Goal: Check status: Check status

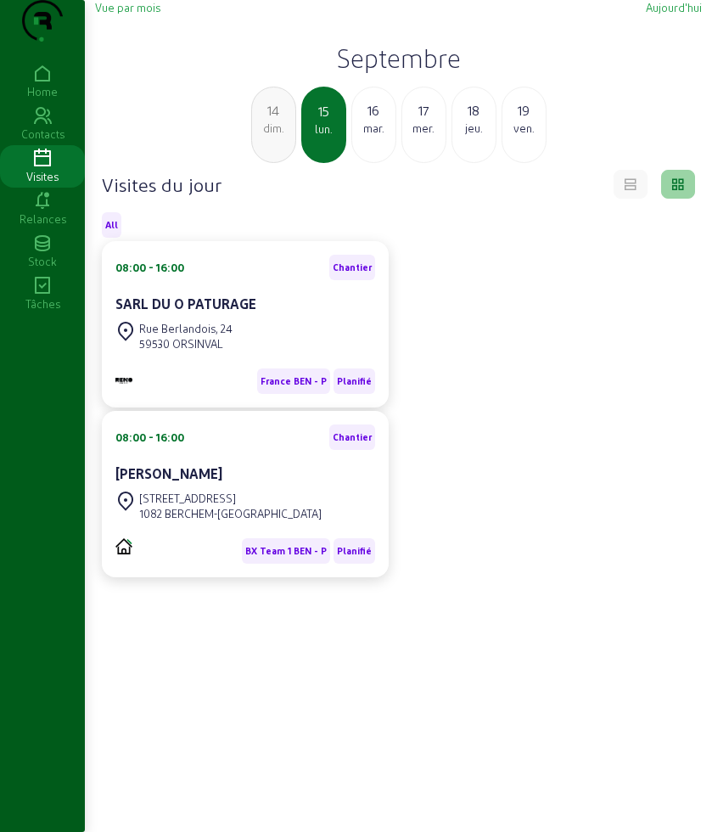
click at [359, 121] on div "16" at bounding box center [373, 110] width 43 height 20
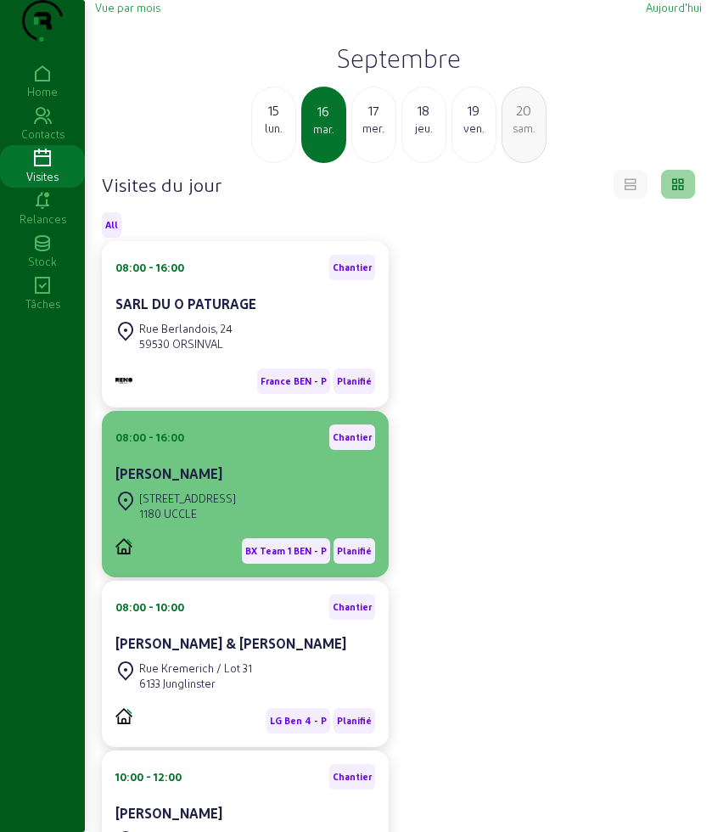
click at [255, 484] on div "[PERSON_NAME]" at bounding box center [245, 474] width 260 height 20
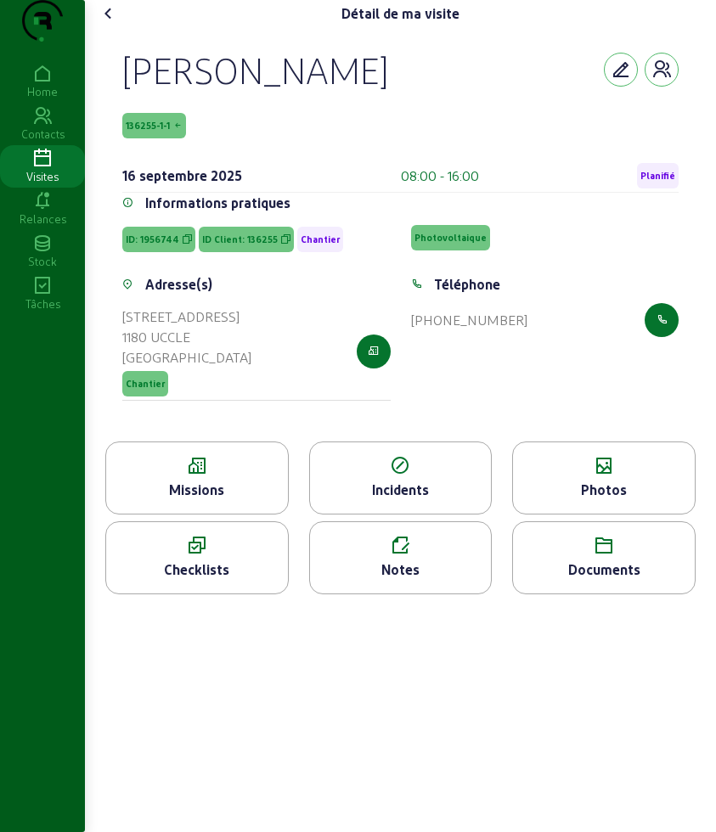
drag, startPoint x: 115, startPoint y: 93, endPoint x: 525, endPoint y: 388, distance: 504.7
click at [525, 388] on div "[PERSON_NAME] 136255-1-1 [DATE] 08:00 - 16:00 Planifié Informations pratiques I…" at bounding box center [400, 234] width 597 height 414
copy cam-empty "[PERSON_NAME] 136255-1-1 [DATE] 08:00 - 16:00 Planifié Informations pratiques I…"
click at [233, 476] on icon at bounding box center [197, 466] width 182 height 20
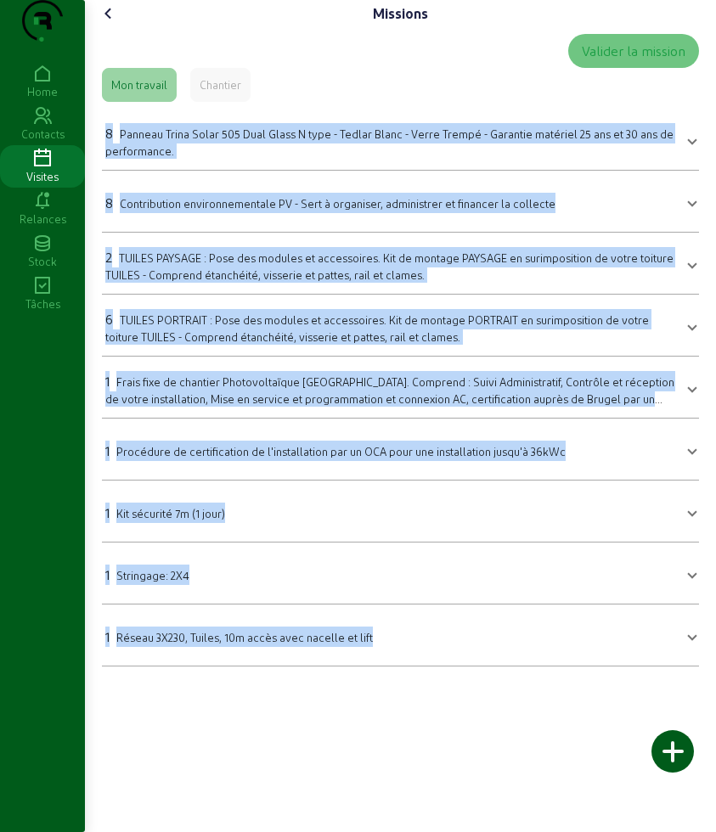
drag, startPoint x: 101, startPoint y: 149, endPoint x: 478, endPoint y: 705, distance: 671.1
click at [478, 673] on div "Valider la mission Mon travail Chantier 8 Panneau Trina Solar 505 Dual Glass N …" at bounding box center [400, 350] width 610 height 646
copy mat-accordion "7 Loremip Dolor Sitam 946 Cons Adipi E sedd - Eiusmo Tempo - Incid Utlabo - Etd…"
click at [117, 24] on icon at bounding box center [108, 13] width 20 height 20
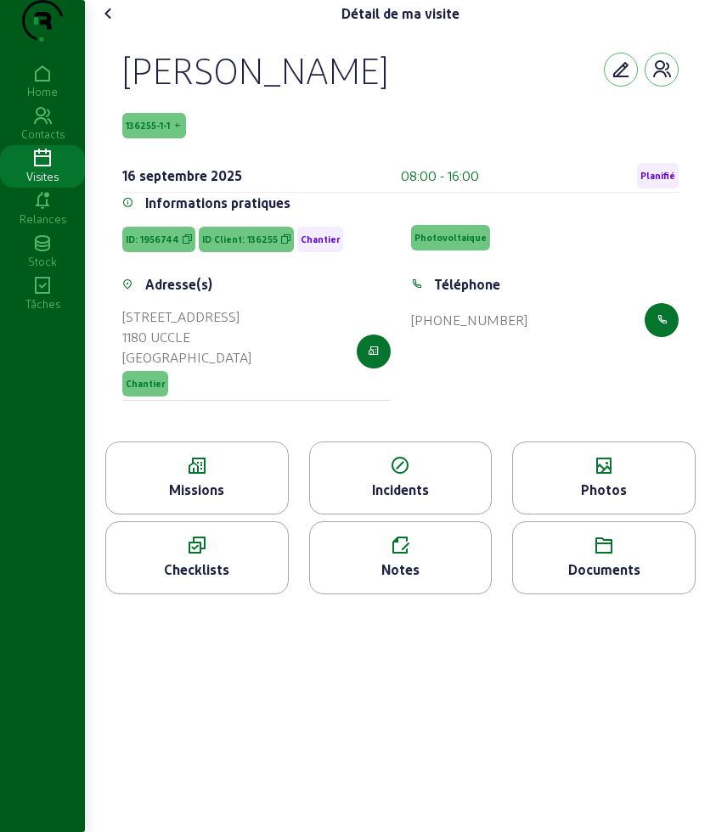
click at [580, 500] on div "Photos" at bounding box center [604, 490] width 182 height 20
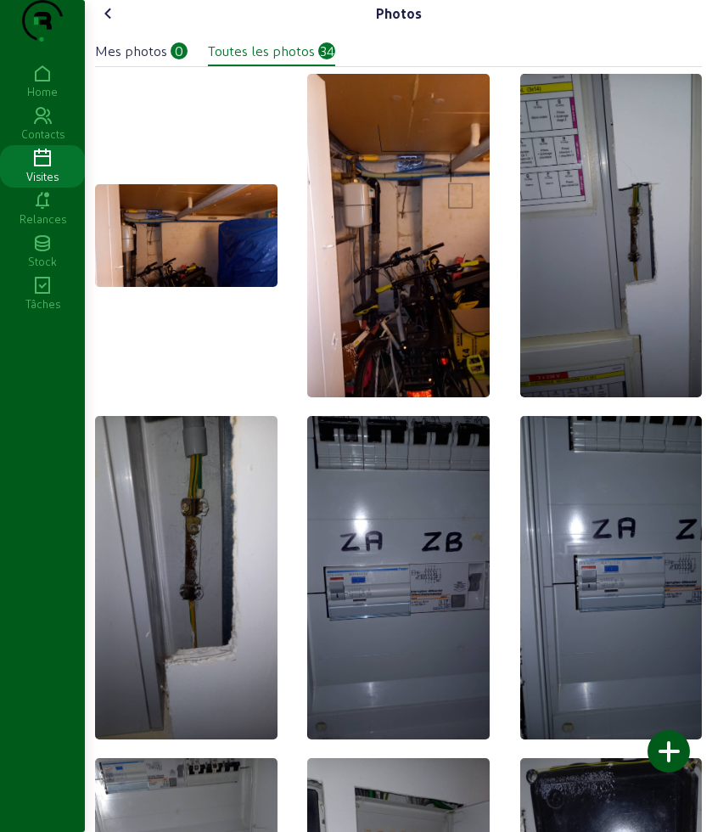
click at [118, 24] on icon at bounding box center [108, 13] width 20 height 20
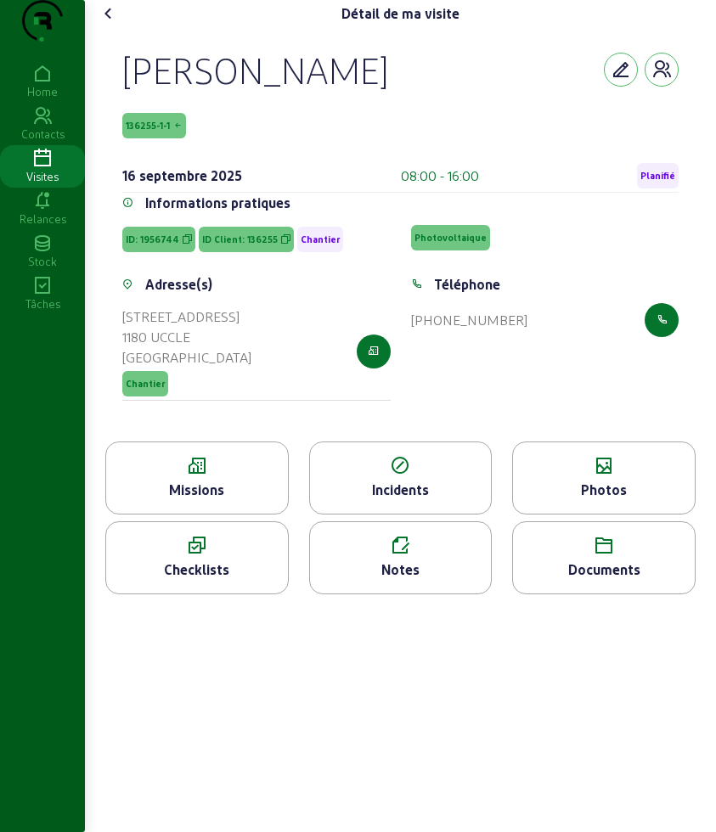
click at [247, 500] on div "Missions" at bounding box center [197, 490] width 182 height 20
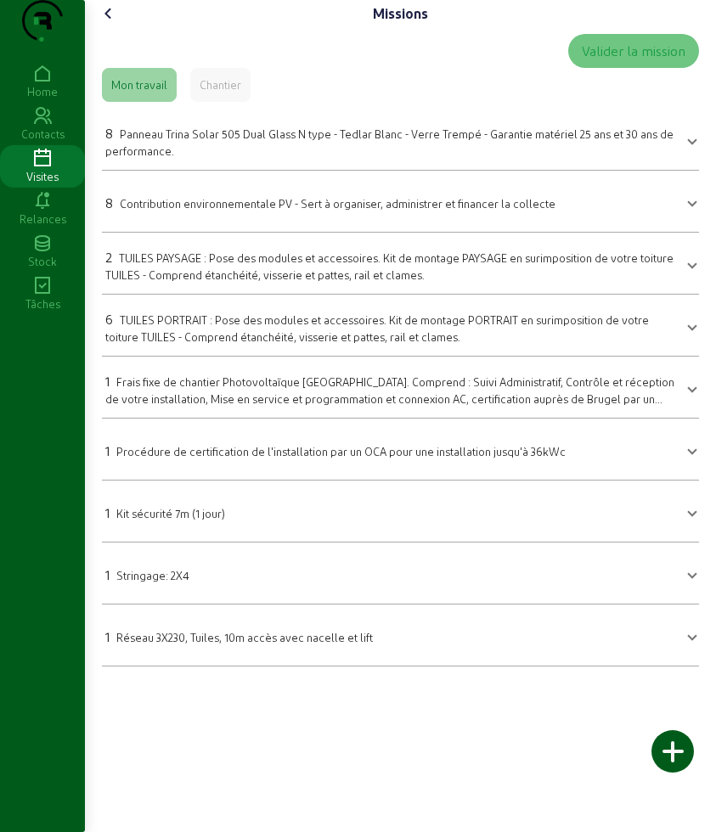
click at [114, 24] on icon at bounding box center [108, 13] width 20 height 20
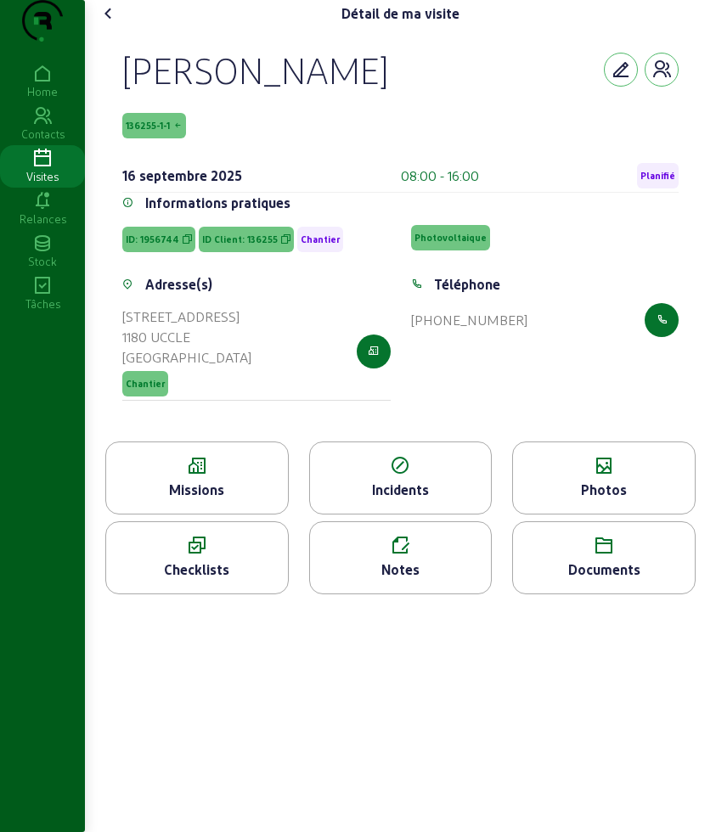
click at [551, 556] on icon at bounding box center [604, 546] width 182 height 20
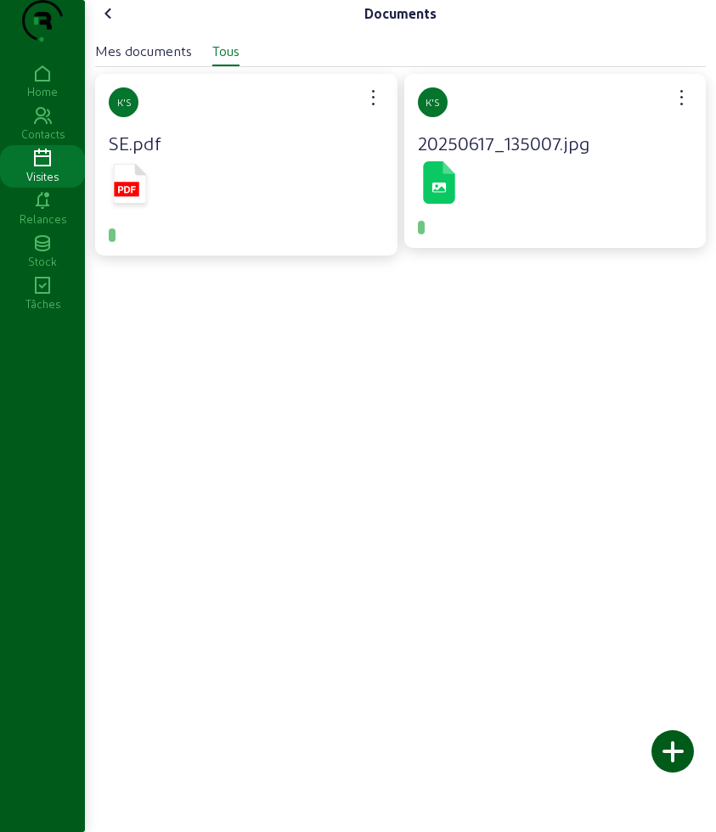
click at [133, 196] on rect at bounding box center [126, 189] width 25 height 14
click at [377, 604] on div "Documents Mes documents Tous K'S SE.pdf K'S 20250617_135007.jpg" at bounding box center [400, 416] width 631 height 832
click at [115, 24] on icon at bounding box center [108, 13] width 20 height 20
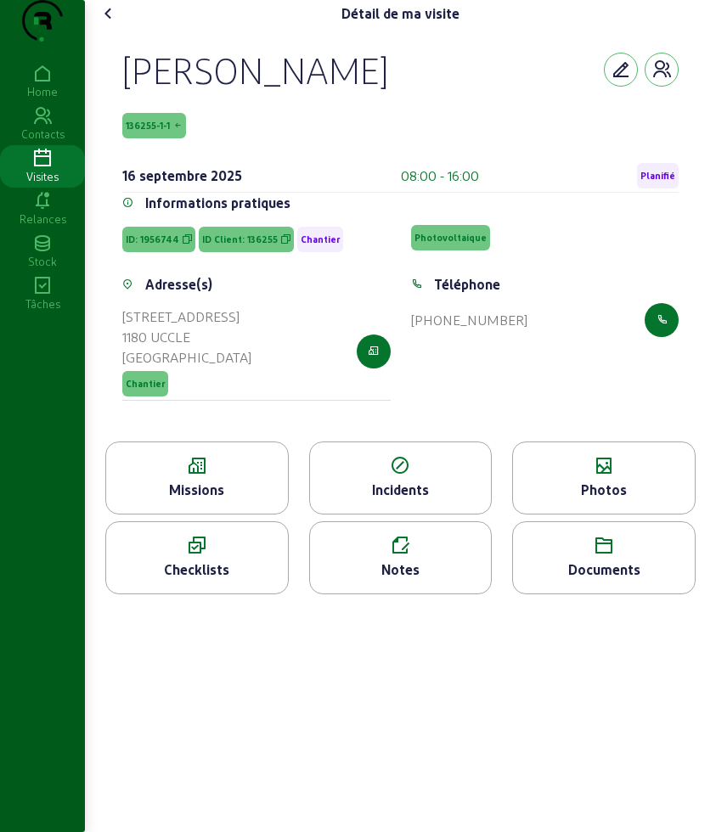
click at [111, 24] on icon at bounding box center [108, 13] width 20 height 20
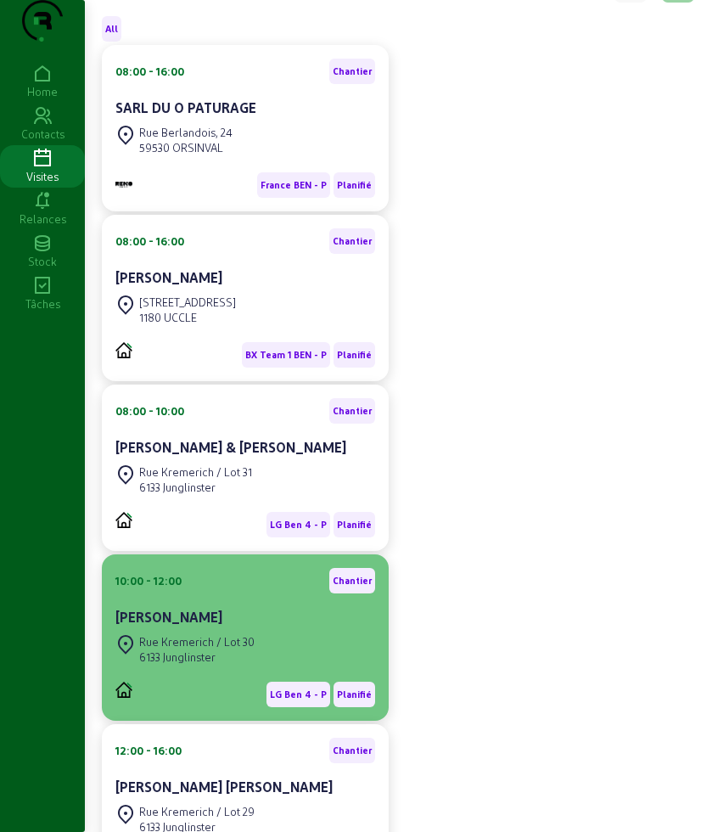
scroll to position [212, 0]
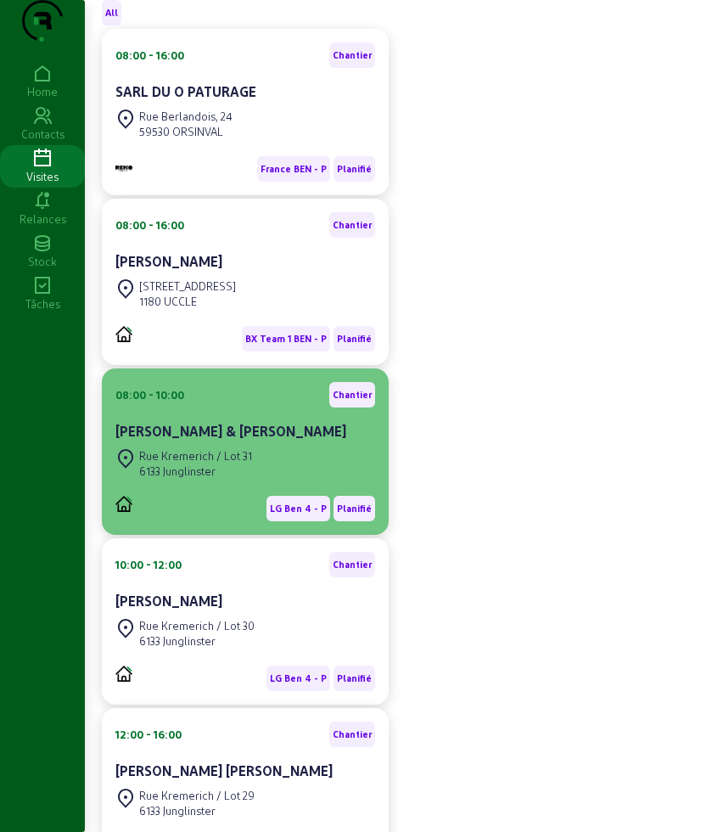
click at [252, 479] on div "6133 Junglinster" at bounding box center [195, 471] width 113 height 15
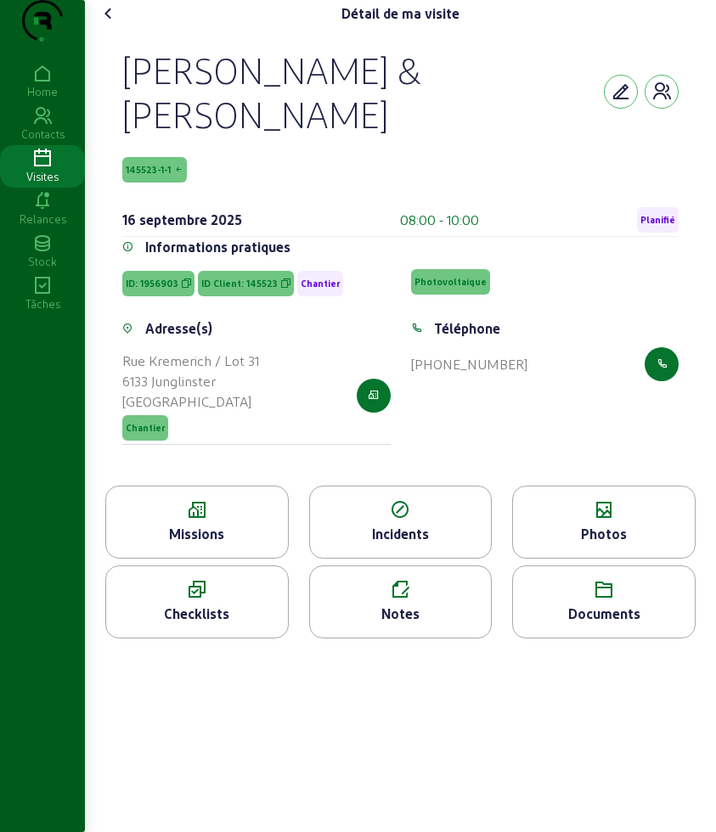
drag, startPoint x: 118, startPoint y: 82, endPoint x: 532, endPoint y: 475, distance: 570.5
click at [532, 475] on div "[PERSON_NAME] & [PERSON_NAME] 145523-1-1 [DATE] 08:00 - 10:00 Planifié Informat…" at bounding box center [400, 256] width 597 height 458
copy cam-empty "[PERSON_NAME] & [PERSON_NAME] 145523-1-1 [DATE] 08:00 - 10:00 Planifié Informat…"
click at [194, 544] on div "Missions" at bounding box center [197, 534] width 182 height 20
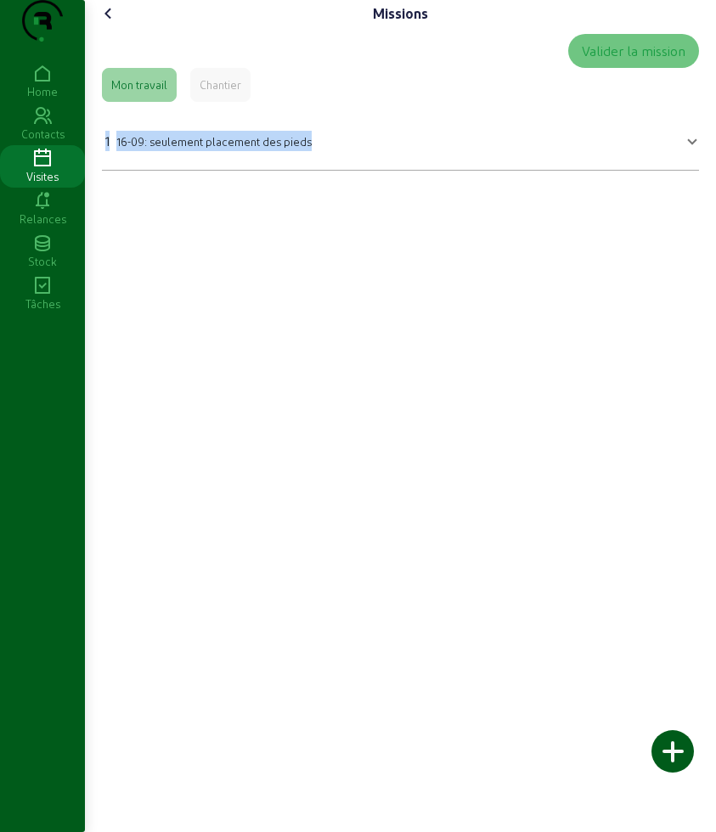
drag, startPoint x: 255, startPoint y: 174, endPoint x: 323, endPoint y: 177, distance: 68.8
click at [325, 174] on div "Valider la mission Mon travail Chantier 1 16-09: seulement placement des pieds …" at bounding box center [400, 102] width 610 height 150
copy div "1 16-09: seulement placement des pieds"
click at [228, 93] on div "Chantier" at bounding box center [221, 84] width 42 height 15
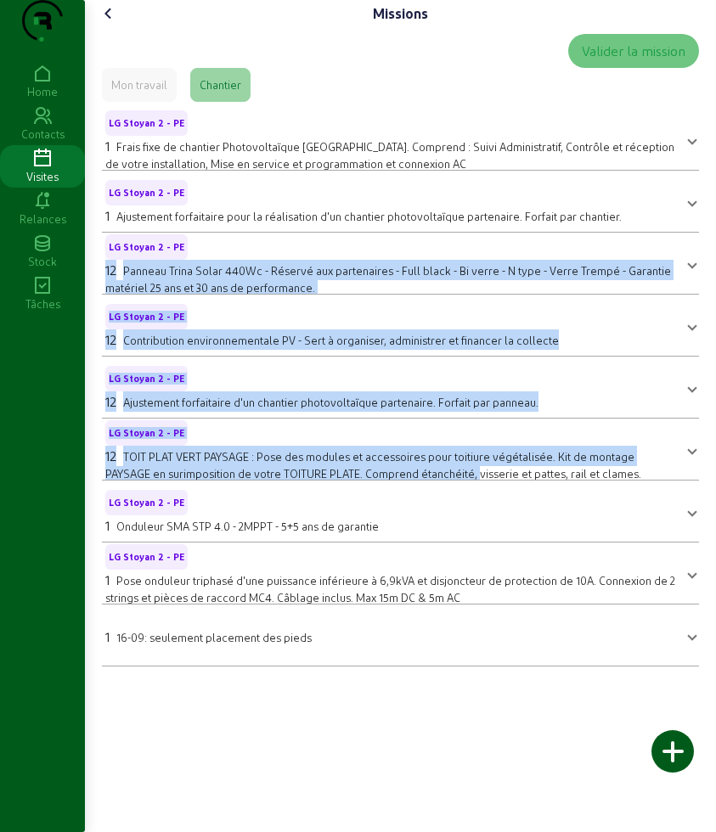
drag, startPoint x: 105, startPoint y: 306, endPoint x: 481, endPoint y: 513, distance: 429.4
click at [481, 513] on mat-accordion "LG Stoyan 2 - PE 1 Frais fixe de chantier Photovoltaïque [GEOGRAPHIC_DATA]. Com…" at bounding box center [400, 388] width 597 height 558
copy mat-accordion "12 Panneau Trina Solar 440Wc - Réservé aux partenaires - Full black - Bi verre …"
click at [104, 27] on cam-font-icon at bounding box center [108, 13] width 27 height 27
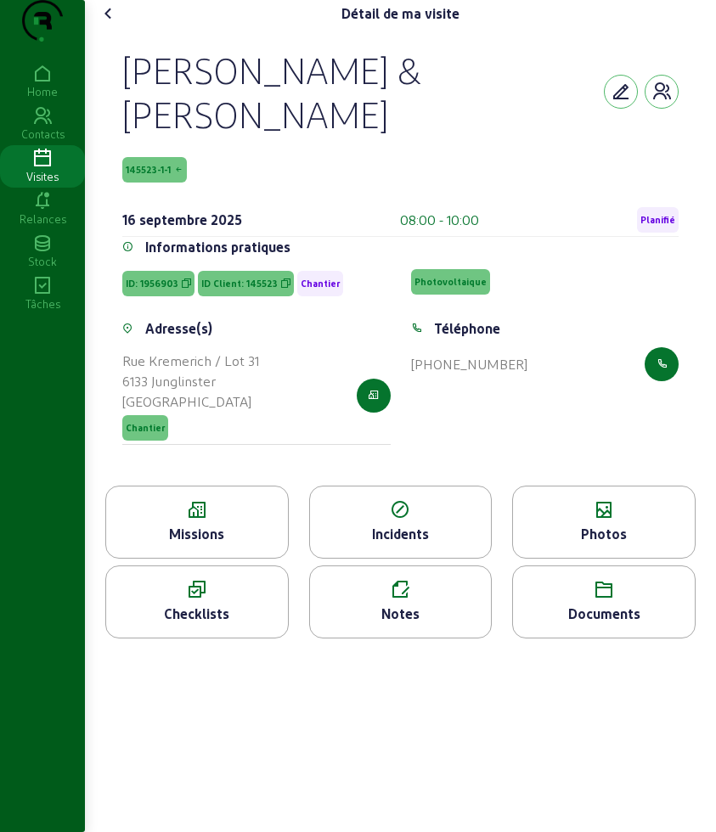
click at [618, 520] on icon at bounding box center [604, 510] width 182 height 20
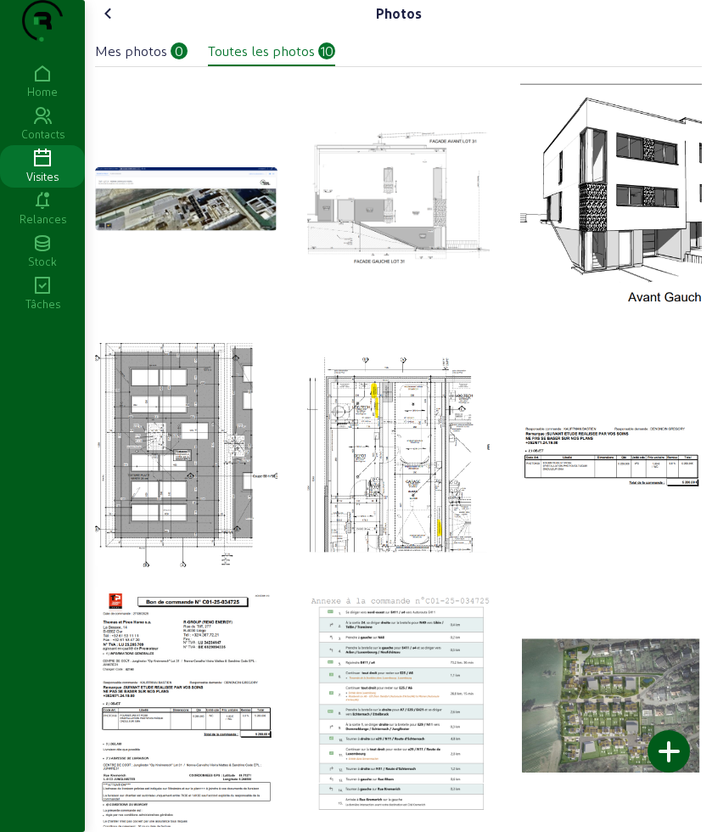
click at [106, 24] on icon at bounding box center [108, 13] width 20 height 20
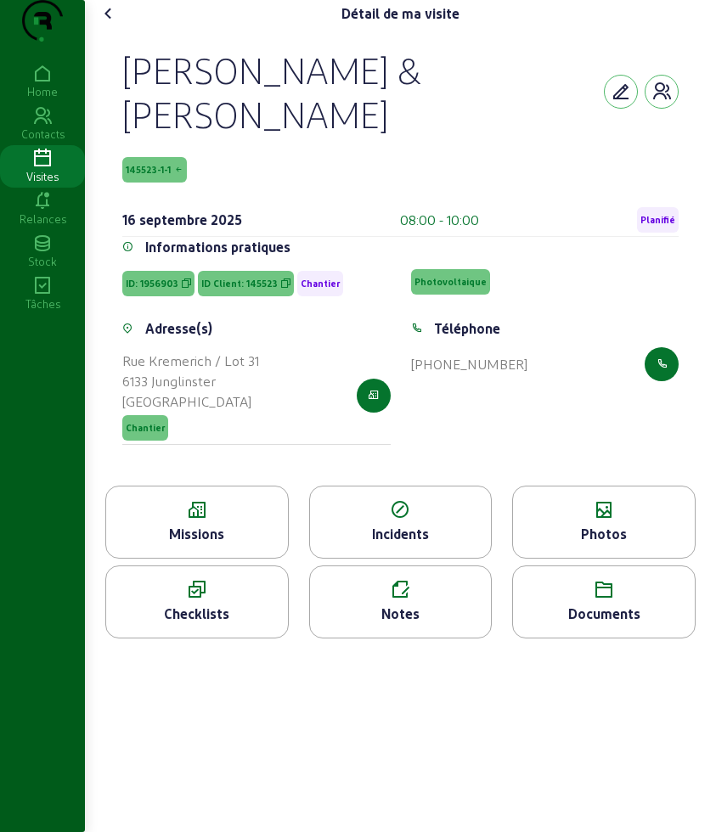
click at [542, 520] on icon at bounding box center [604, 510] width 182 height 20
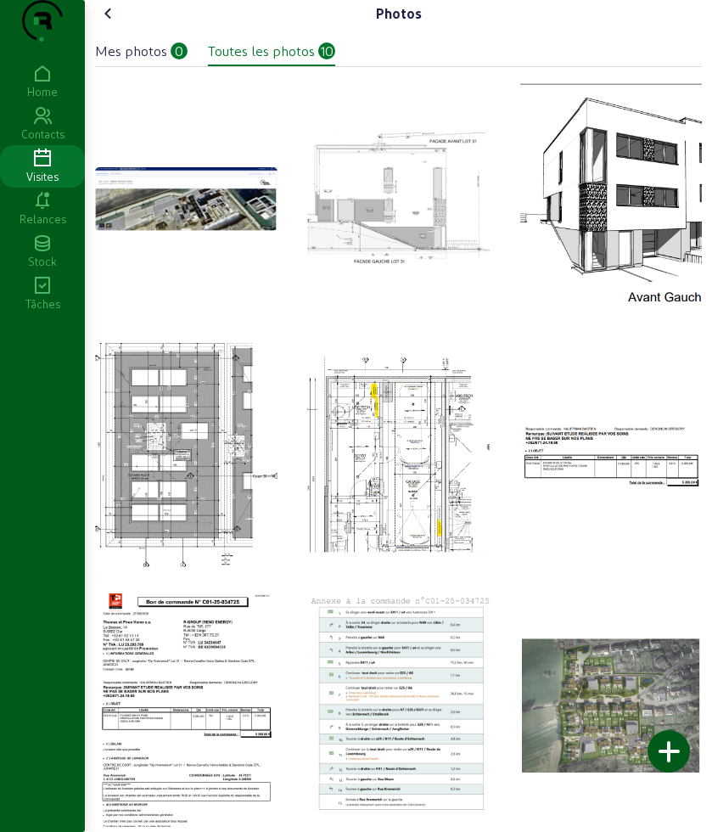
click at [119, 24] on icon at bounding box center [108, 13] width 20 height 20
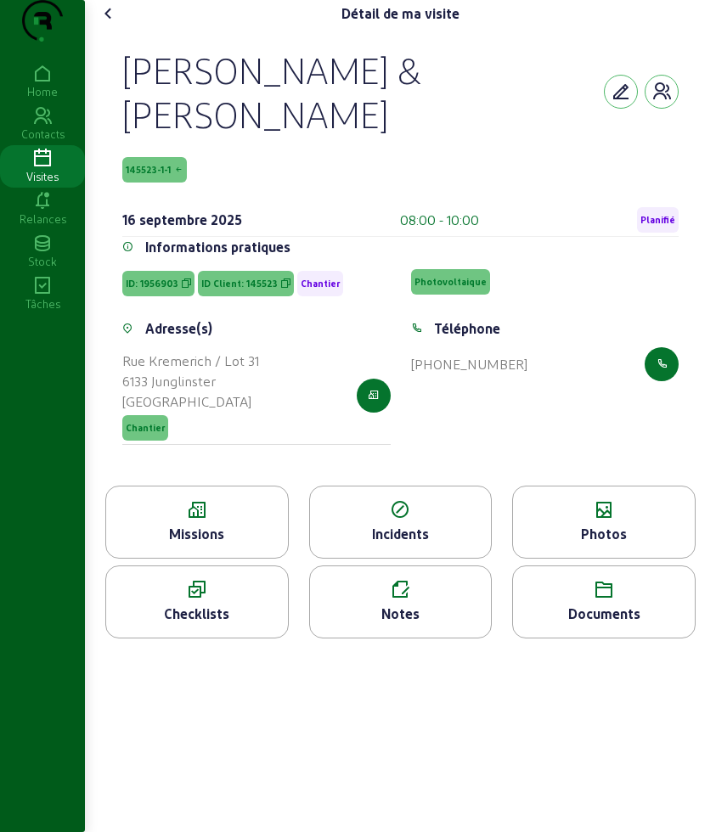
click at [592, 634] on div "Documents" at bounding box center [603, 601] width 183 height 73
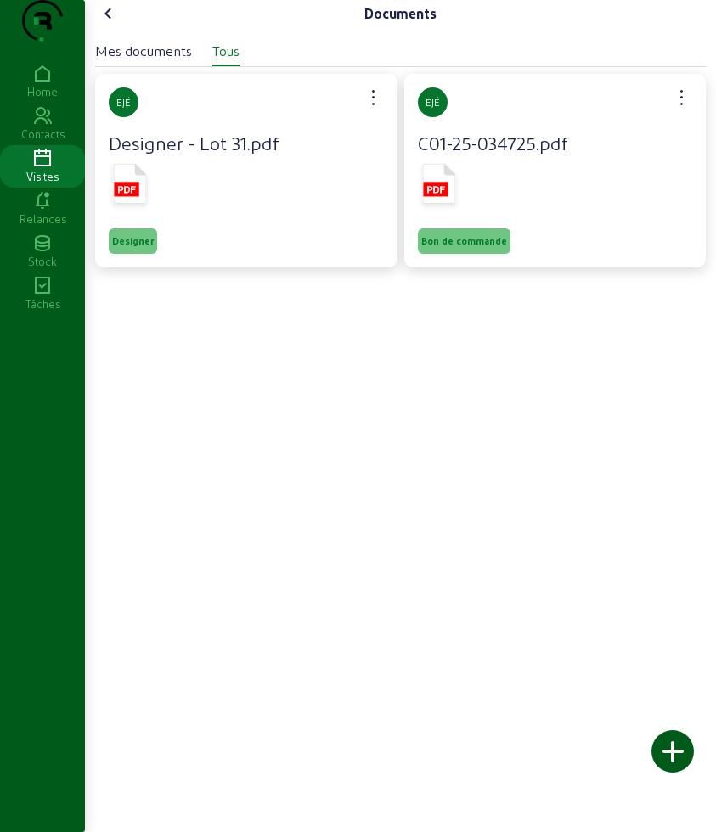
click at [138, 196] on rect at bounding box center [126, 189] width 25 height 14
click at [157, 549] on div "Documents Mes documents Tous EJÉ Designer - Lot 31.pdf Designer EJÉ C01-25-0347…" at bounding box center [400, 416] width 631 height 832
click at [118, 24] on icon at bounding box center [108, 13] width 20 height 20
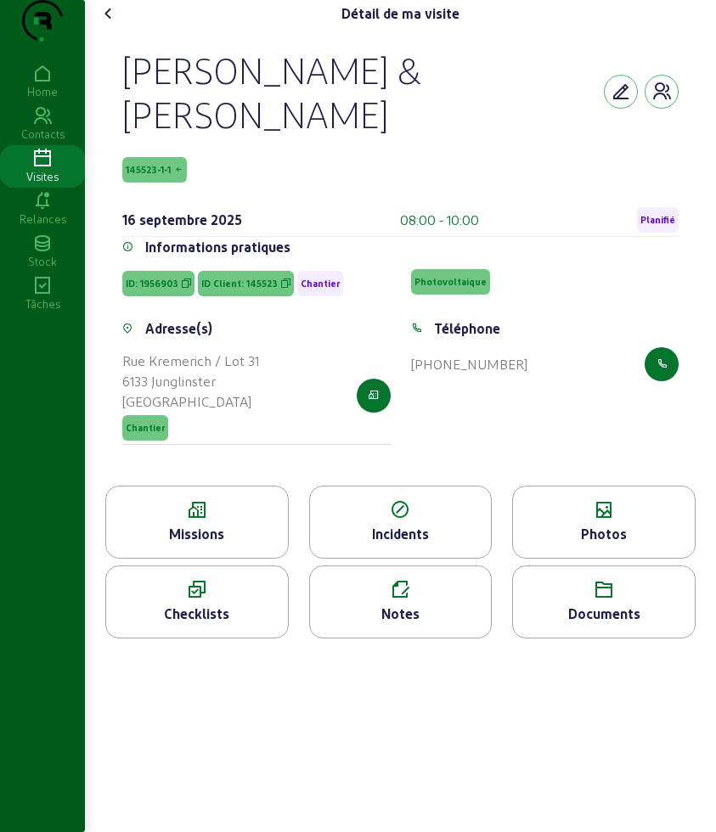
click at [118, 24] on icon at bounding box center [108, 13] width 20 height 20
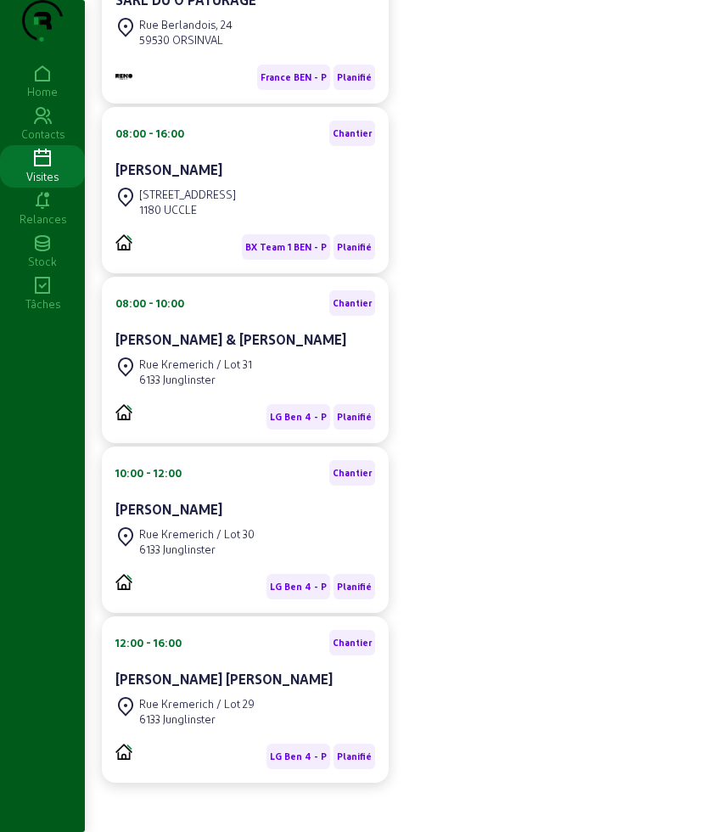
scroll to position [318, 0]
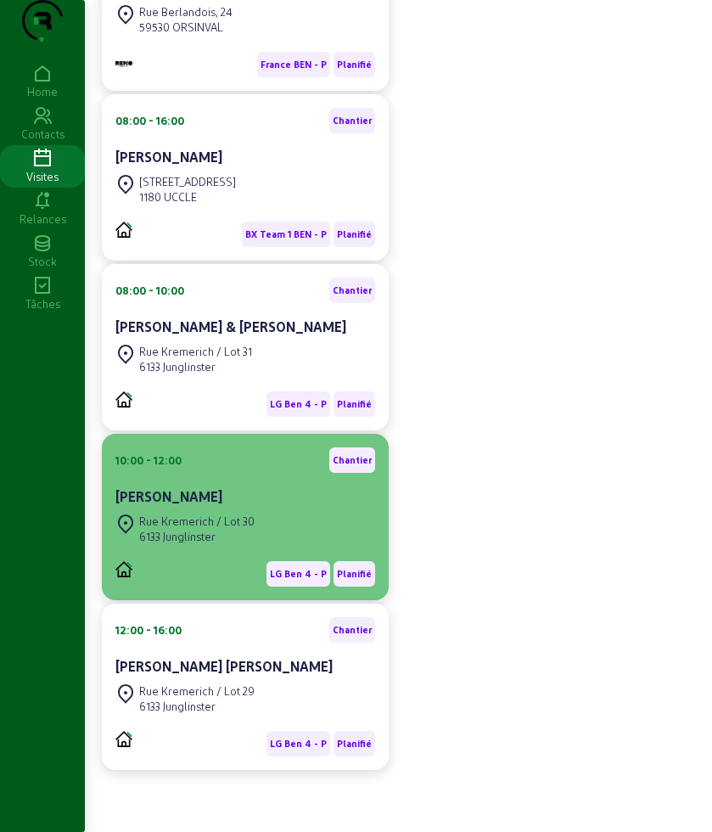
click at [198, 529] on div "Rue Kremerich / Lot 30" at bounding box center [196, 521] width 115 height 15
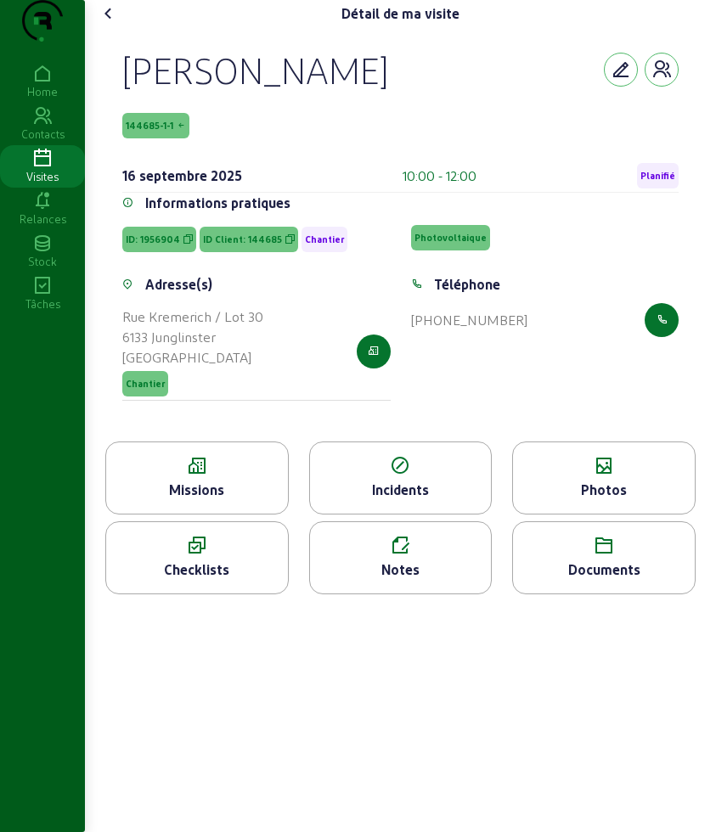
drag, startPoint x: 117, startPoint y: 93, endPoint x: 561, endPoint y: 388, distance: 532.8
click at [561, 388] on div "[PERSON_NAME] 144685-1-1 [DATE] 10:00 - 12:00 Planifié Informations pratiques I…" at bounding box center [400, 234] width 597 height 414
copy cam-empty "[PERSON_NAME] 144685-1-1 [DATE] 10:00 - 12:00 Planifié Informations pratiques I…"
click at [199, 476] on icon at bounding box center [197, 466] width 182 height 20
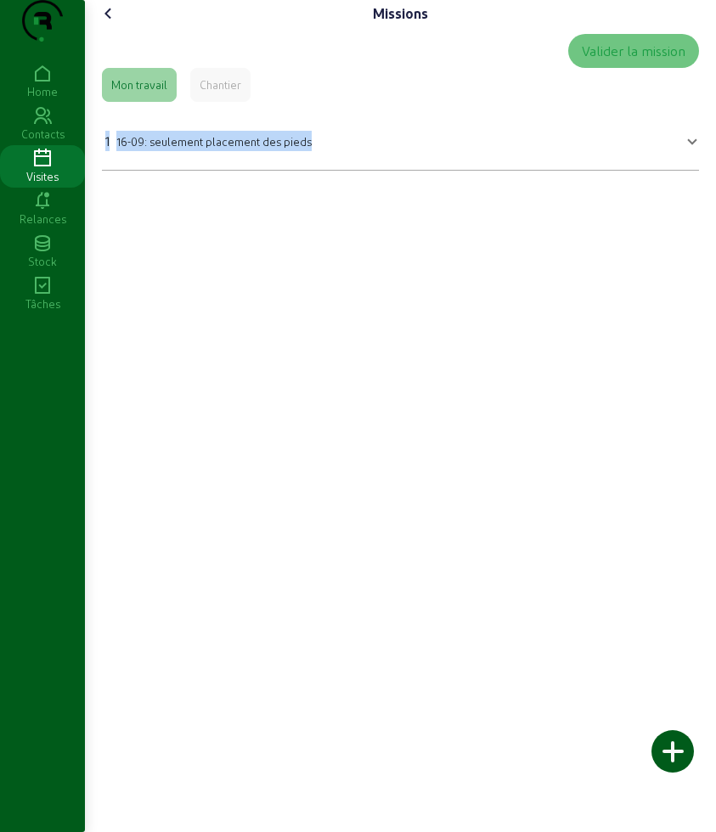
drag, startPoint x: 97, startPoint y: 176, endPoint x: 357, endPoint y: 177, distance: 260.6
click at [357, 177] on div "Missions Valider la mission Mon travail Chantier 1 16-09: seulement placement d…" at bounding box center [400, 92] width 631 height 184
copy div "1 16-09: seulement placement des pieds"
click at [115, 24] on icon at bounding box center [108, 13] width 20 height 20
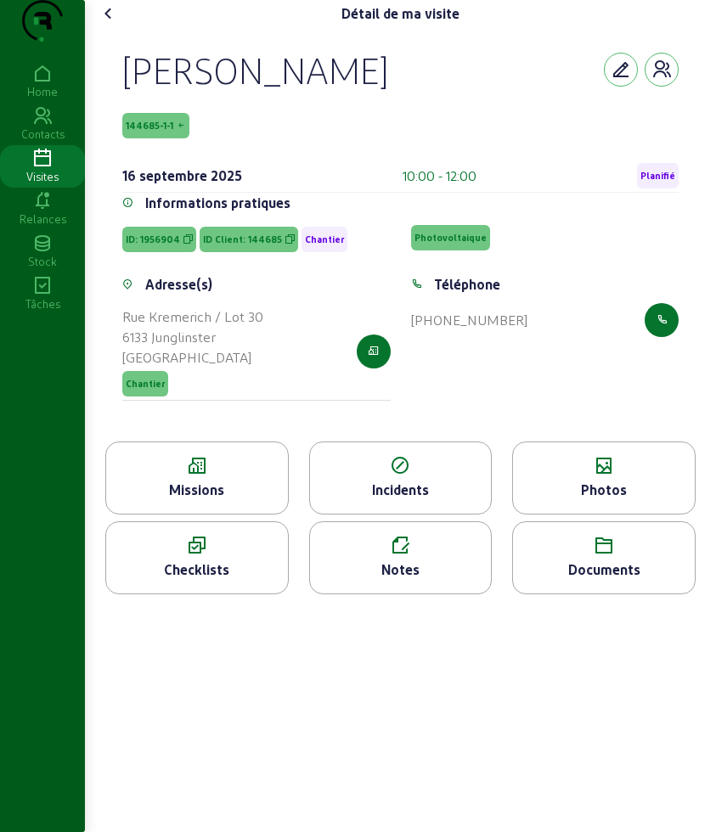
click at [564, 476] on icon at bounding box center [604, 466] width 182 height 20
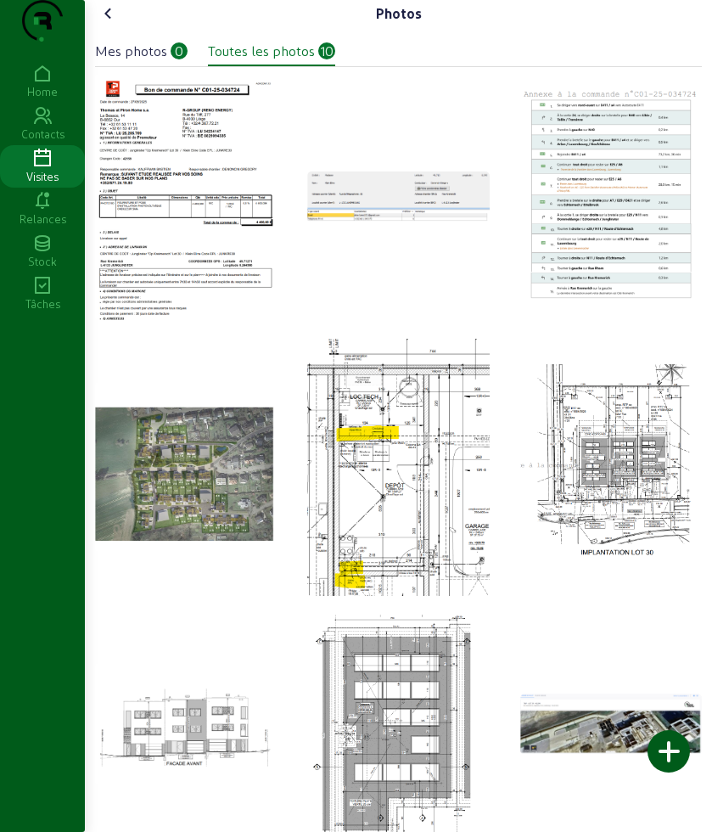
click at [110, 24] on icon at bounding box center [108, 13] width 20 height 20
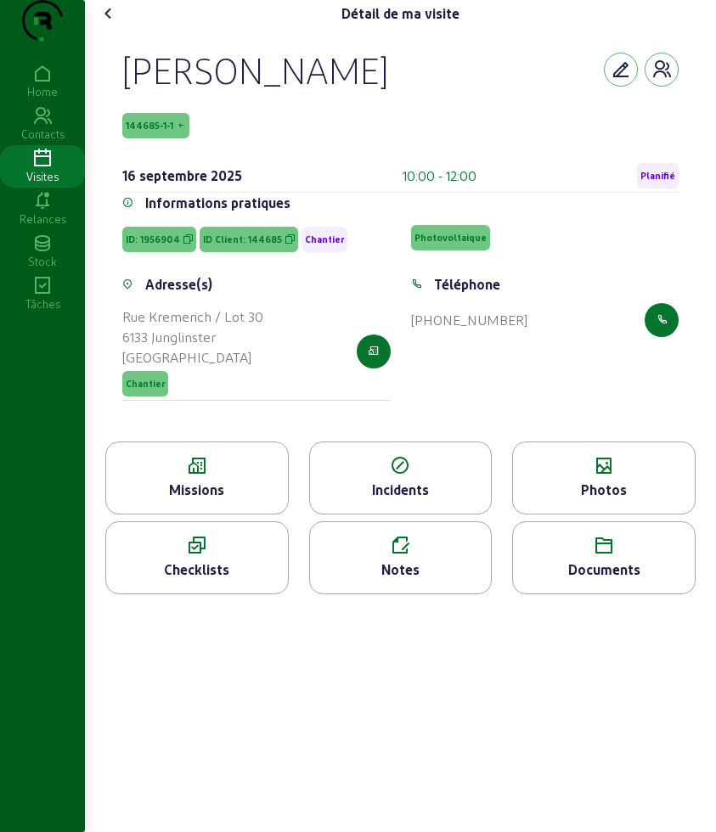
click at [579, 580] on div "Documents" at bounding box center [604, 569] width 182 height 20
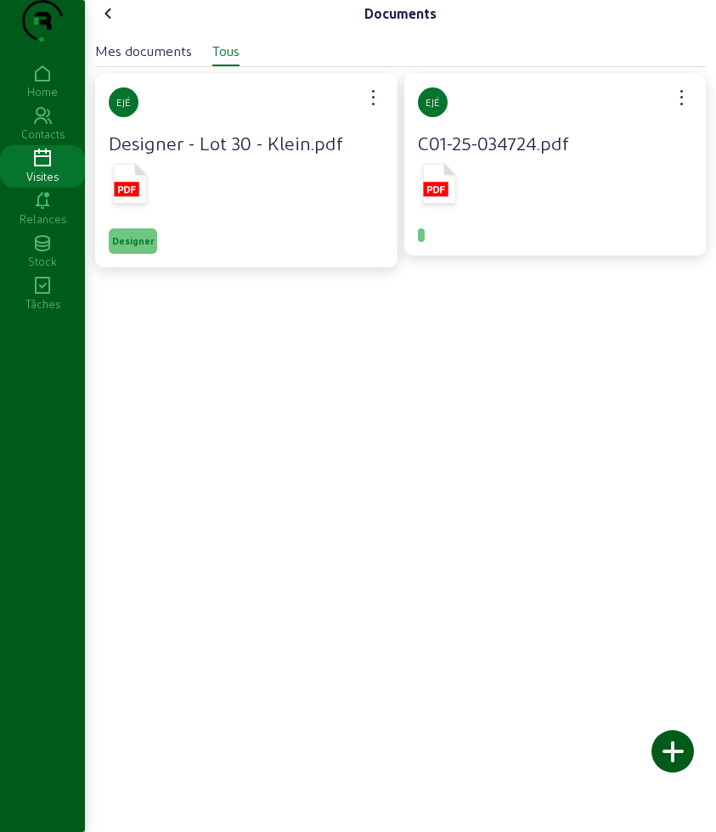
click at [134, 196] on rect at bounding box center [126, 189] width 25 height 14
click at [134, 580] on div "Documents Mes documents Tous EJÉ Designer - Lot 30 - Klein.pdf Designer EJÉ C01…" at bounding box center [400, 416] width 631 height 832
click at [114, 30] on div "Documents Mes documents Tous EJÉ Designer - Lot 30 - Klein.pdf Designer EJÉ C01…" at bounding box center [400, 147] width 631 height 295
click at [114, 24] on icon at bounding box center [108, 13] width 20 height 20
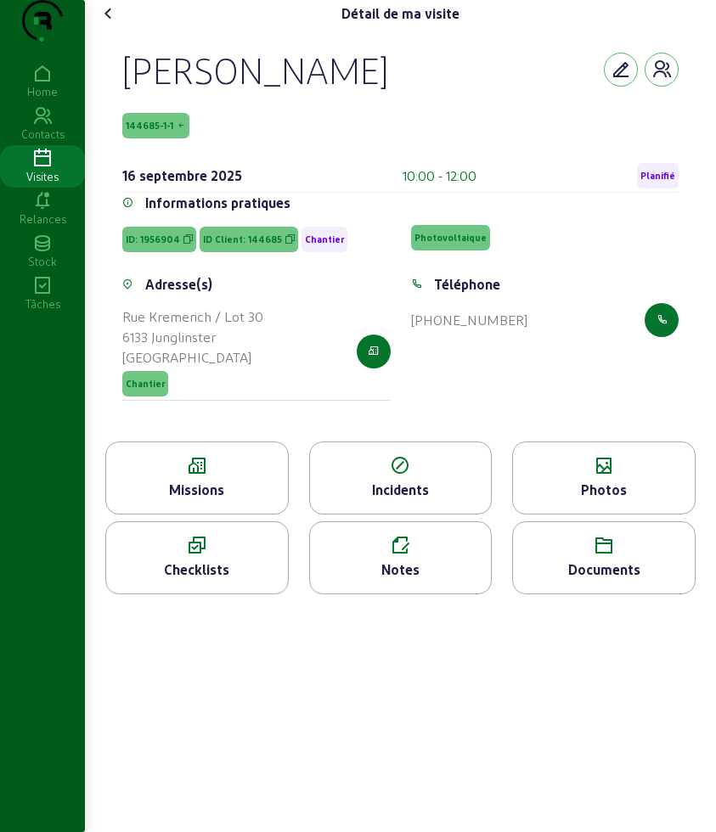
click at [114, 24] on icon at bounding box center [108, 13] width 20 height 20
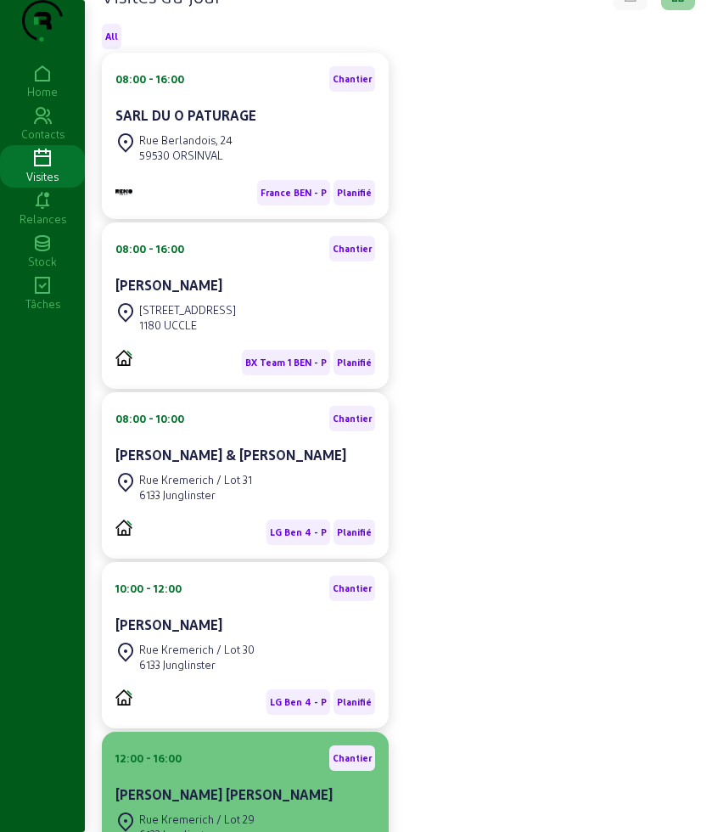
scroll to position [318, 0]
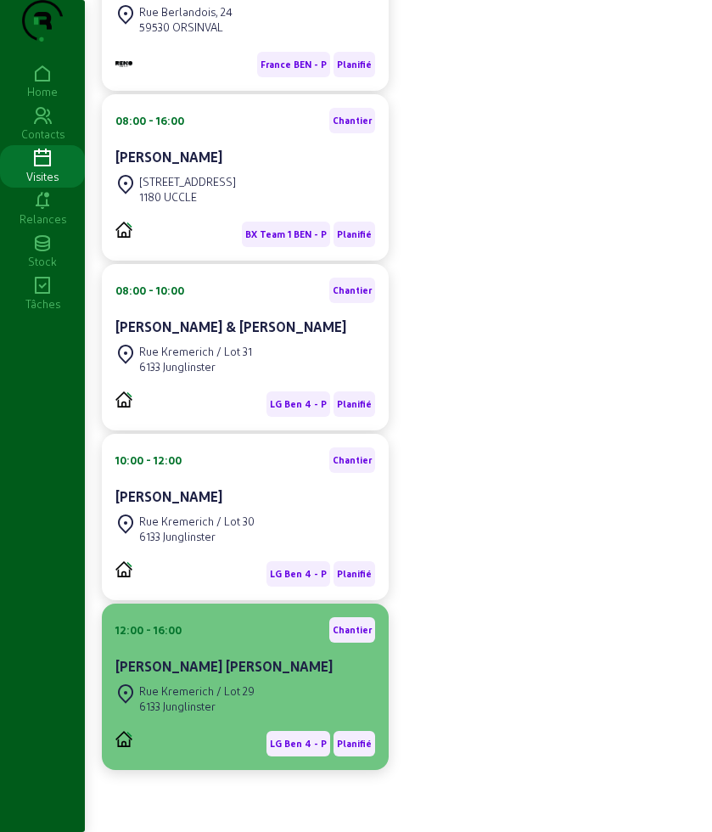
click at [252, 674] on cam-card-title "[PERSON_NAME] [PERSON_NAME]" at bounding box center [223, 666] width 217 height 16
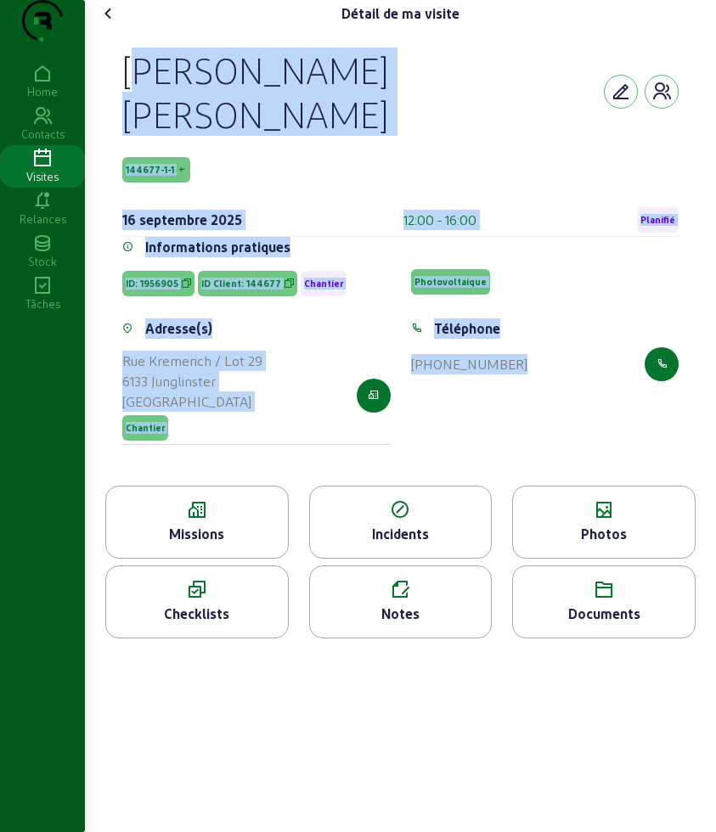
drag, startPoint x: 120, startPoint y: 100, endPoint x: 621, endPoint y: 488, distance: 633.6
click at [621, 486] on div "[PERSON_NAME] 144677-1-1 [DATE] 12:00 - 16:00 Planifié Informations pratiques I…" at bounding box center [400, 256] width 597 height 458
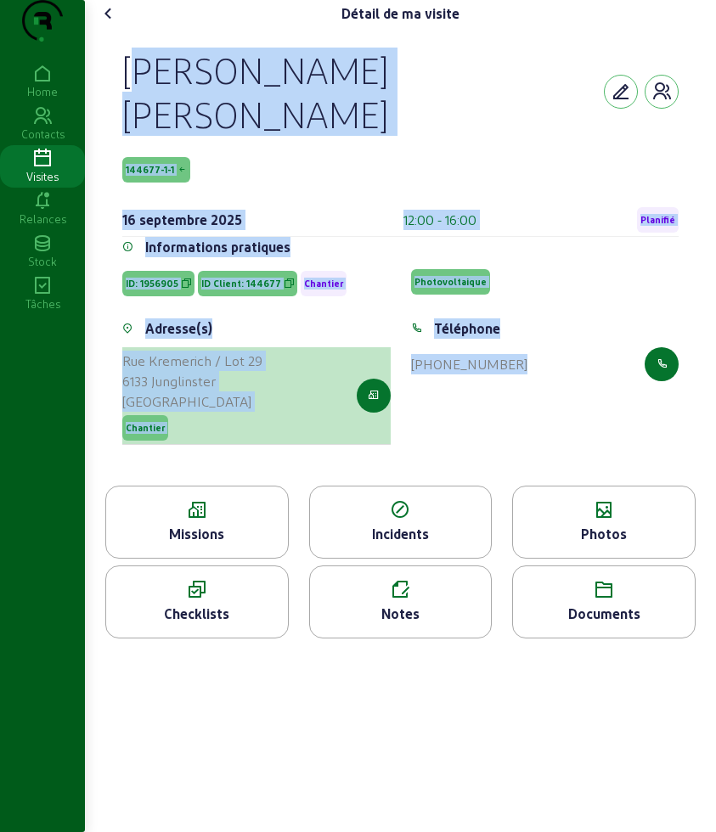
copy cam-empty "[PERSON_NAME] 144677-1-1 [DATE] 12:00 - 16:00 Planifié Informations pratiques I…"
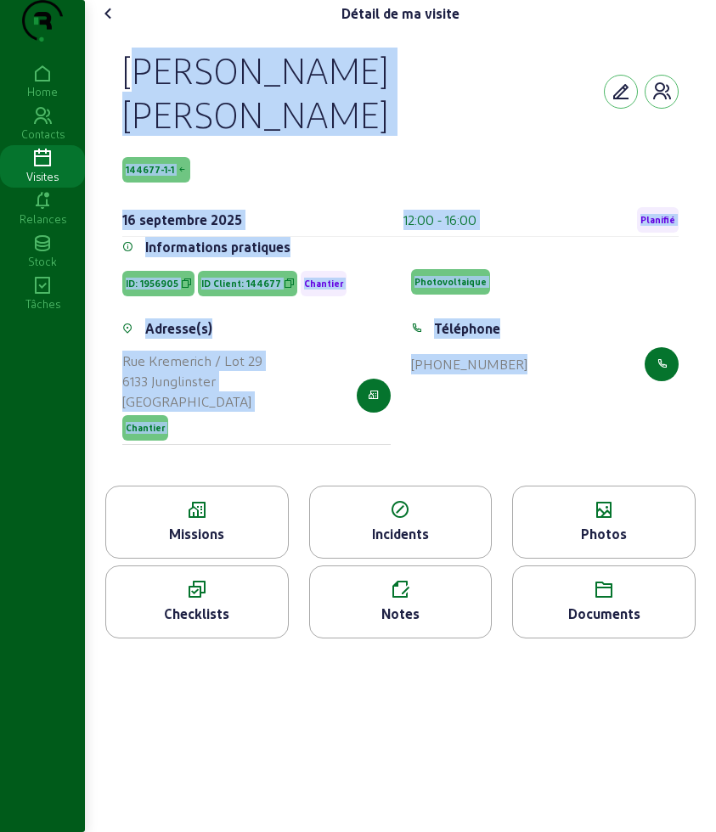
click at [162, 520] on icon at bounding box center [197, 510] width 182 height 20
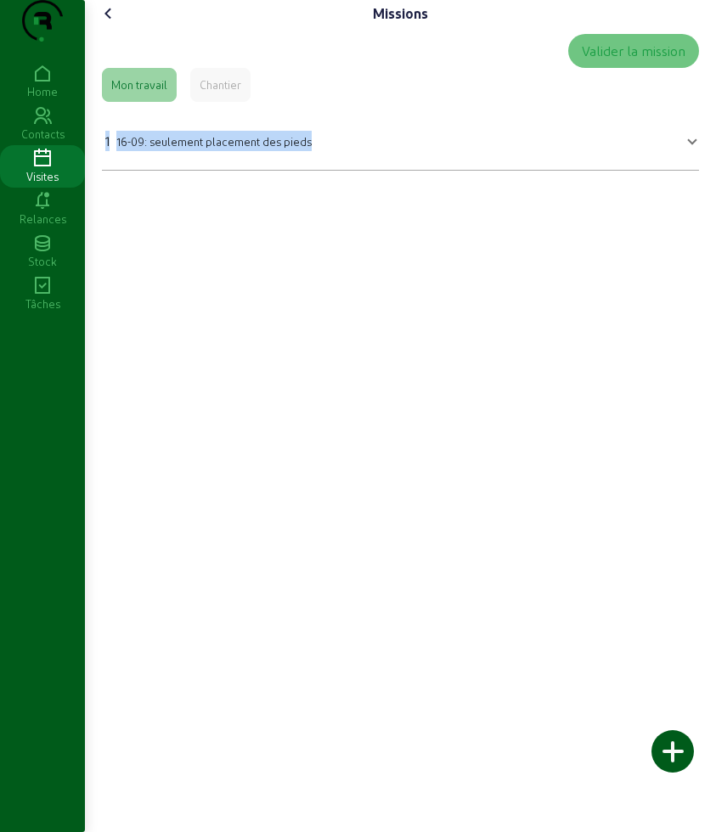
drag, startPoint x: 97, startPoint y: 171, endPoint x: 355, endPoint y: 171, distance: 258.1
click at [355, 171] on div "Missions Valider la mission Mon travail Chantier 1 16-09: seulement placement d…" at bounding box center [400, 92] width 631 height 184
copy div "1 16-09: seulement placement des pieds"
click at [117, 24] on icon at bounding box center [108, 13] width 20 height 20
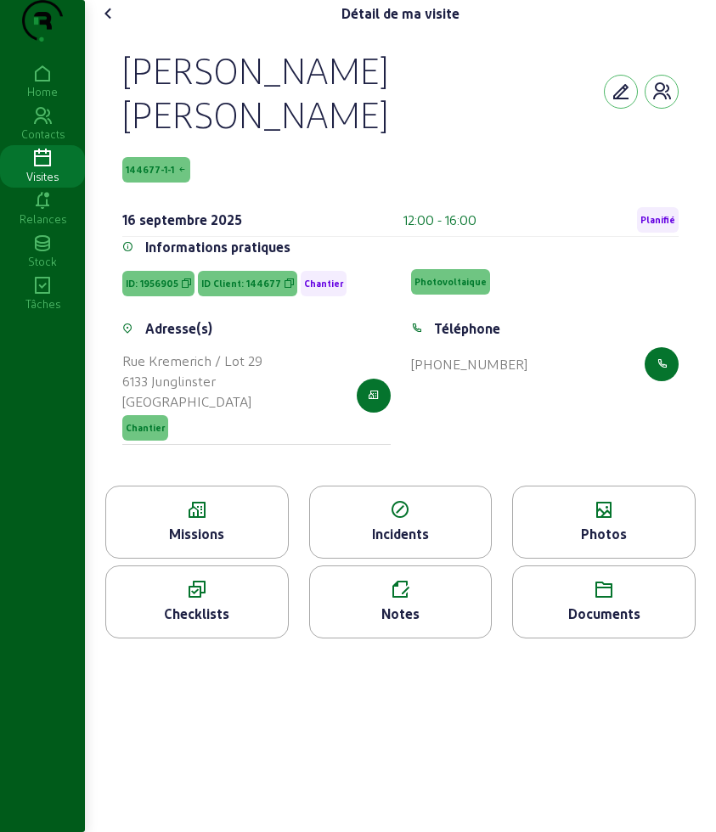
click at [653, 520] on icon at bounding box center [604, 510] width 182 height 20
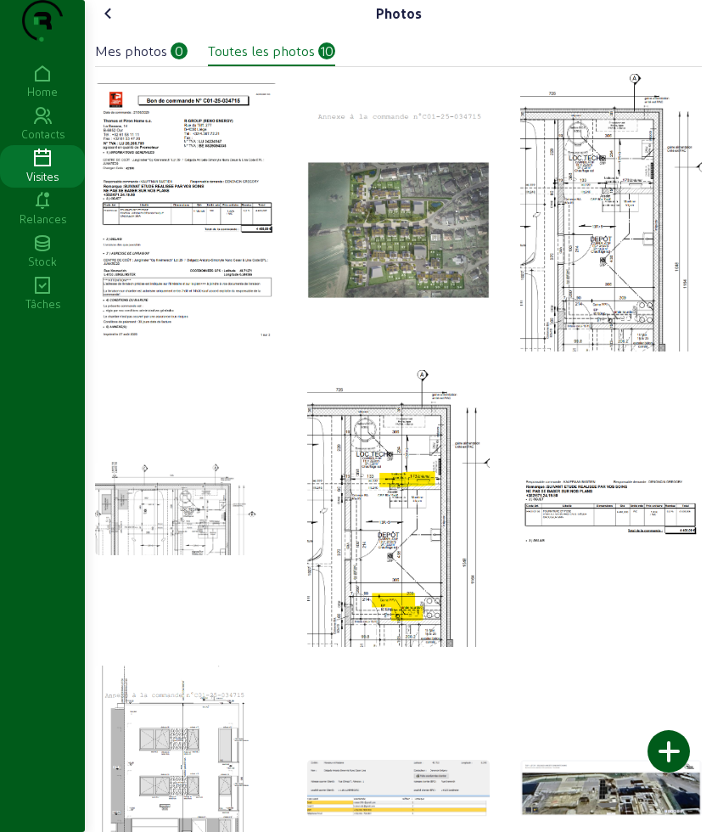
click at [122, 27] on cam-font-icon at bounding box center [108, 13] width 27 height 27
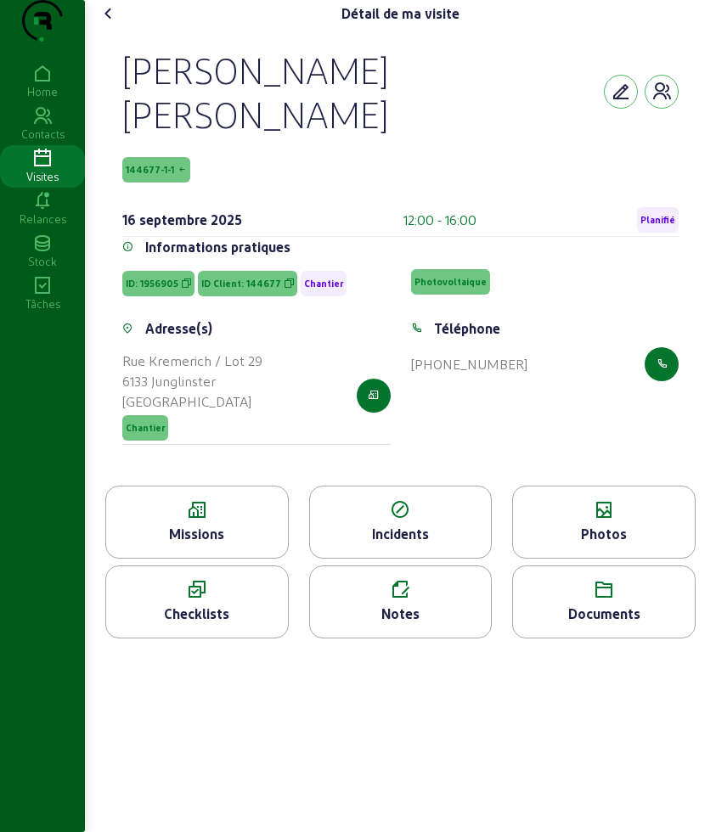
click at [630, 635] on div "Documents" at bounding box center [603, 601] width 183 height 73
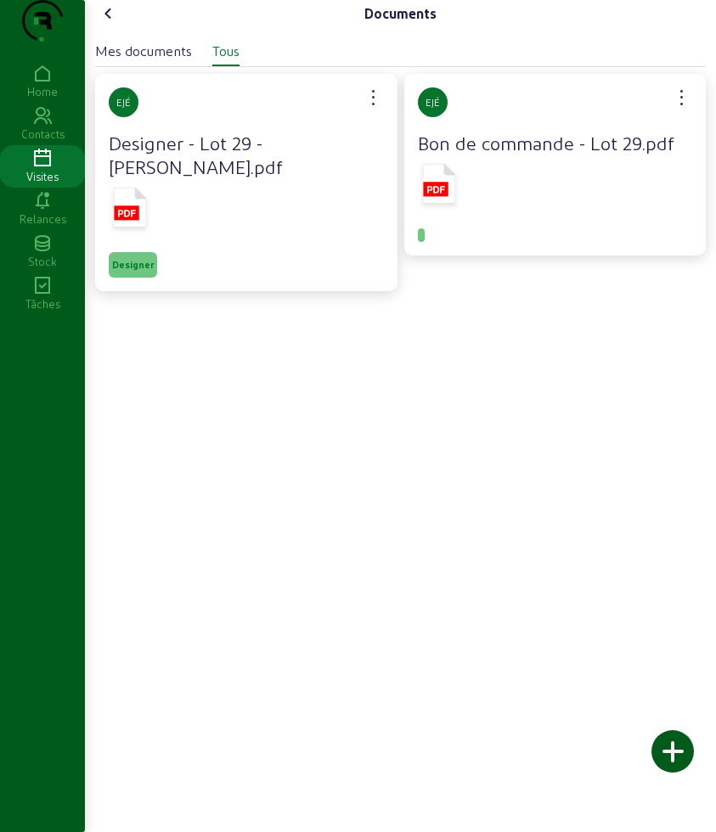
click at [138, 220] on rect at bounding box center [126, 212] width 25 height 14
click at [99, 27] on cam-font-icon at bounding box center [108, 13] width 27 height 27
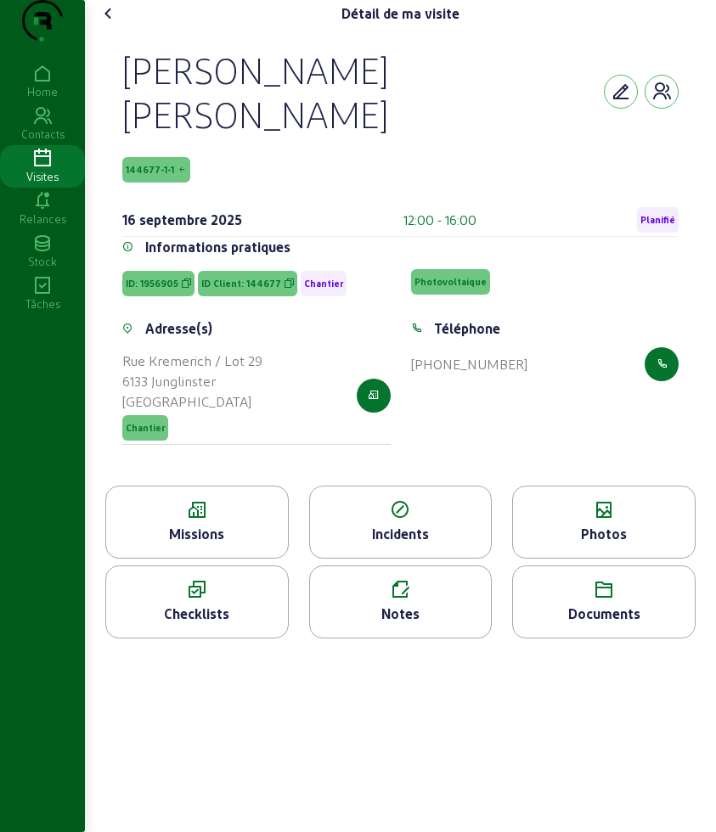
click at [108, 24] on icon at bounding box center [108, 13] width 20 height 20
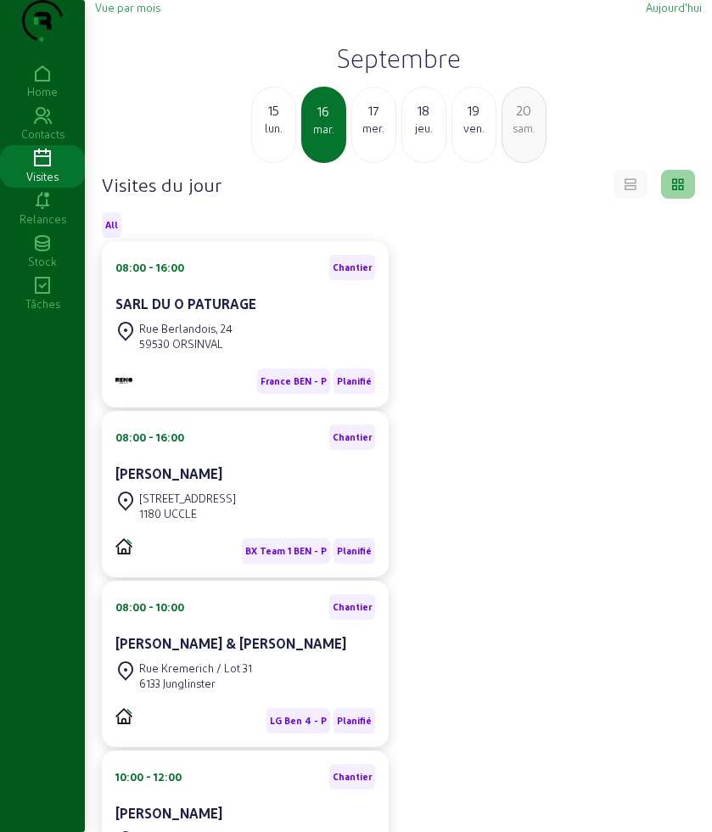
click at [279, 136] on div "lun." at bounding box center [273, 128] width 43 height 15
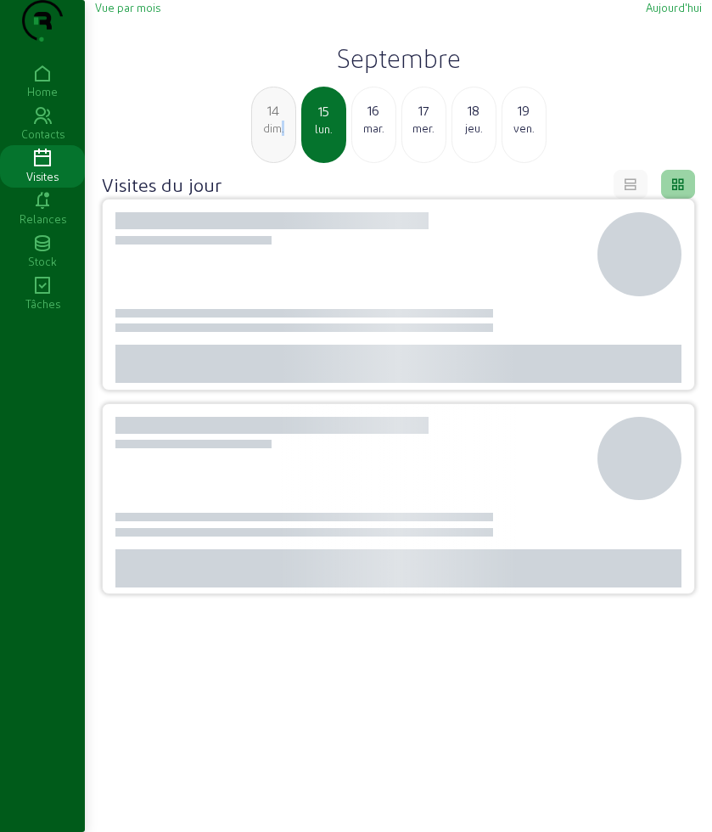
click at [279, 136] on div "dim." at bounding box center [273, 128] width 43 height 15
click at [279, 136] on div "sam." at bounding box center [273, 128] width 43 height 15
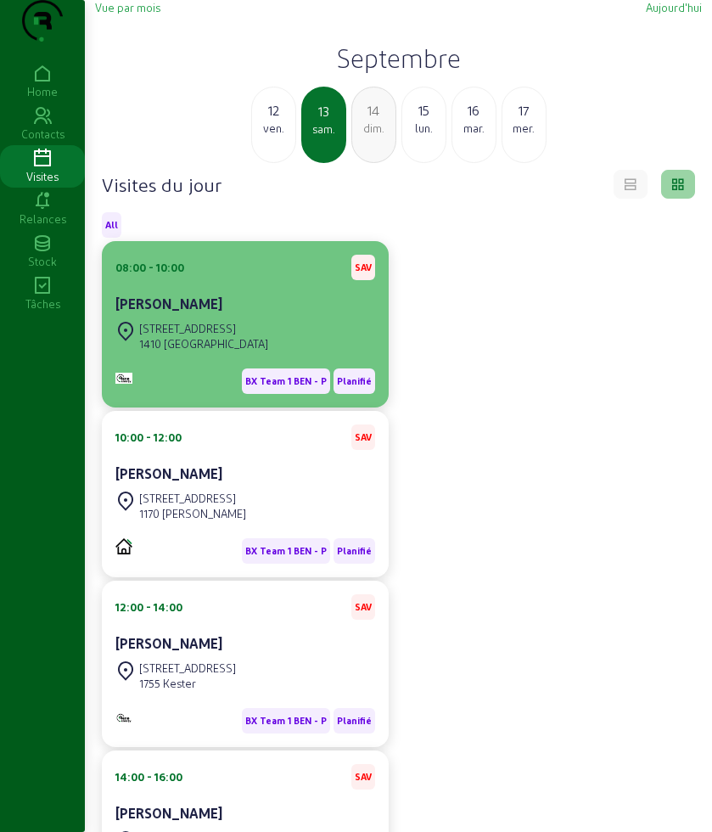
click at [233, 394] on div "BX Team 1 BEN - P Planifié" at bounding box center [245, 374] width 260 height 39
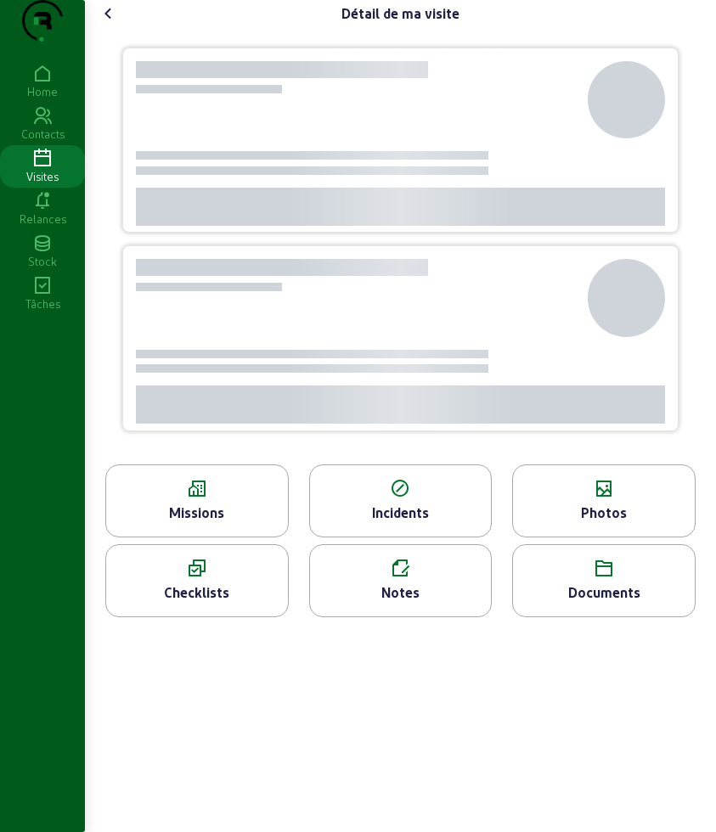
click at [198, 544] on ul "Missions Incidents Photos Checklists Notes Documents" at bounding box center [400, 544] width 610 height 160
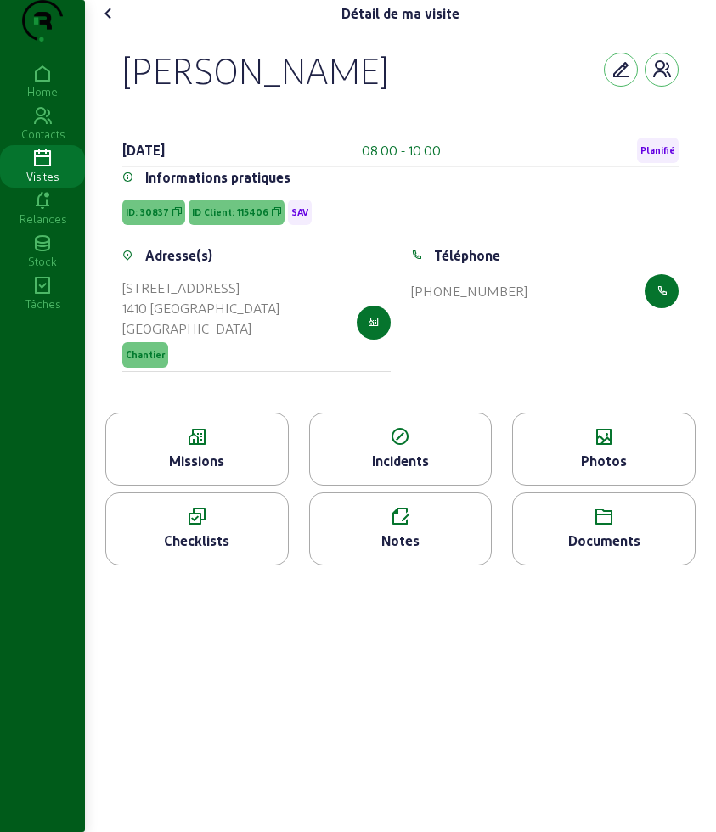
click at [179, 447] on icon at bounding box center [197, 437] width 182 height 20
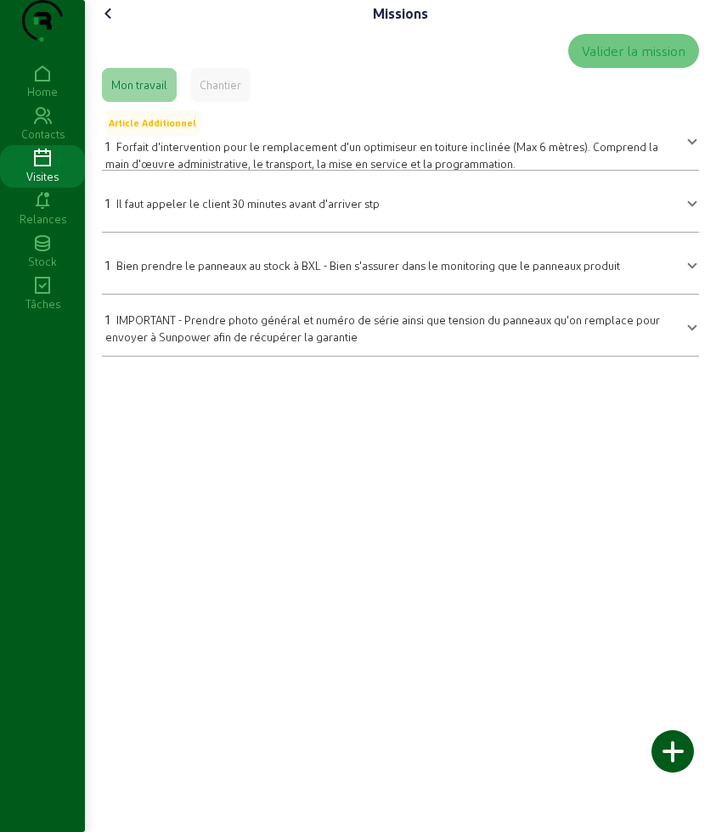
click at [689, 149] on span at bounding box center [692, 139] width 7 height 20
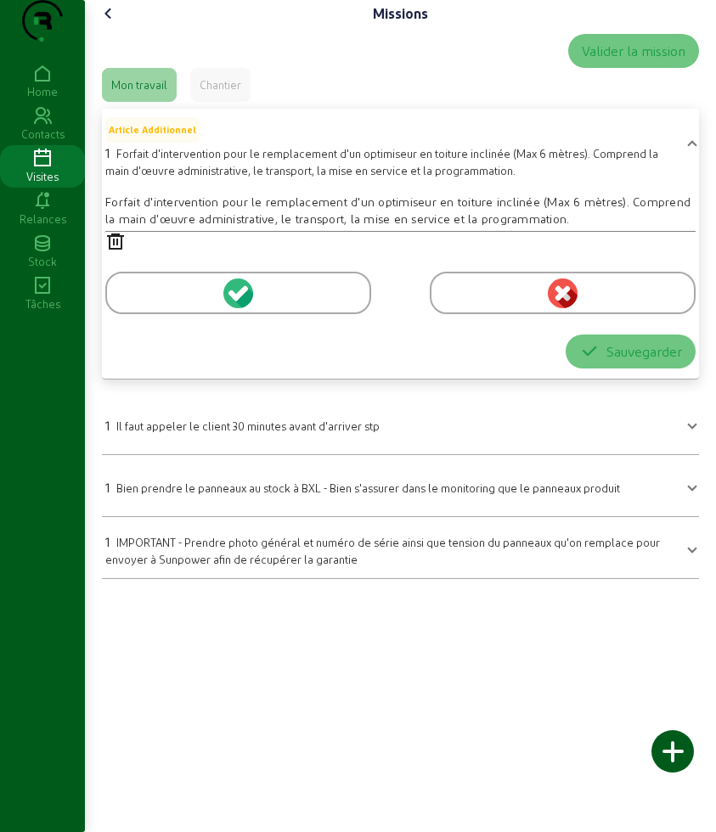
click at [689, 156] on span at bounding box center [692, 146] width 7 height 20
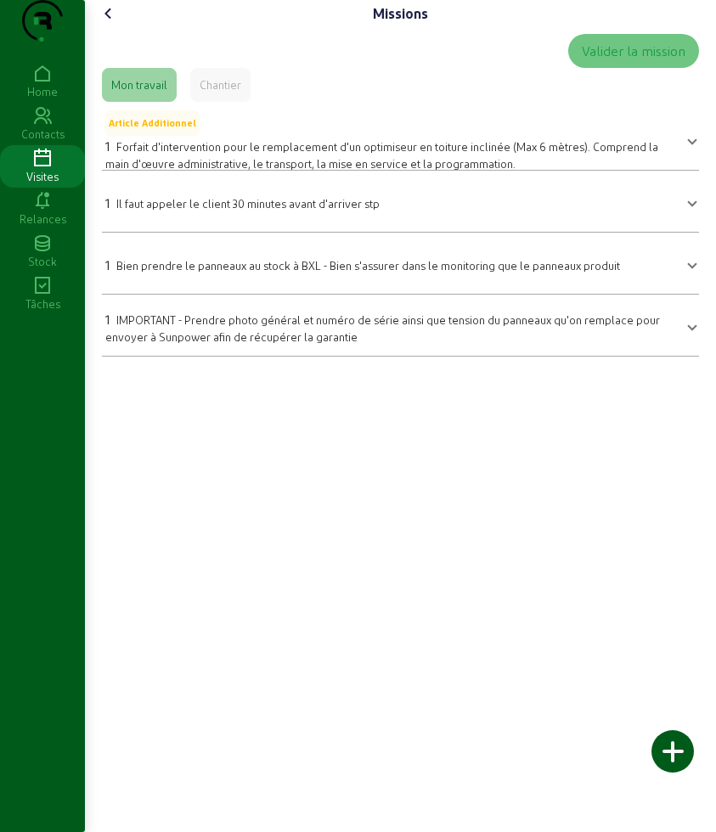
click at [236, 225] on mat-expansion-panel-header "1 Il faut appeler le client 30 minutes avant d'arriver stp" at bounding box center [400, 201] width 597 height 48
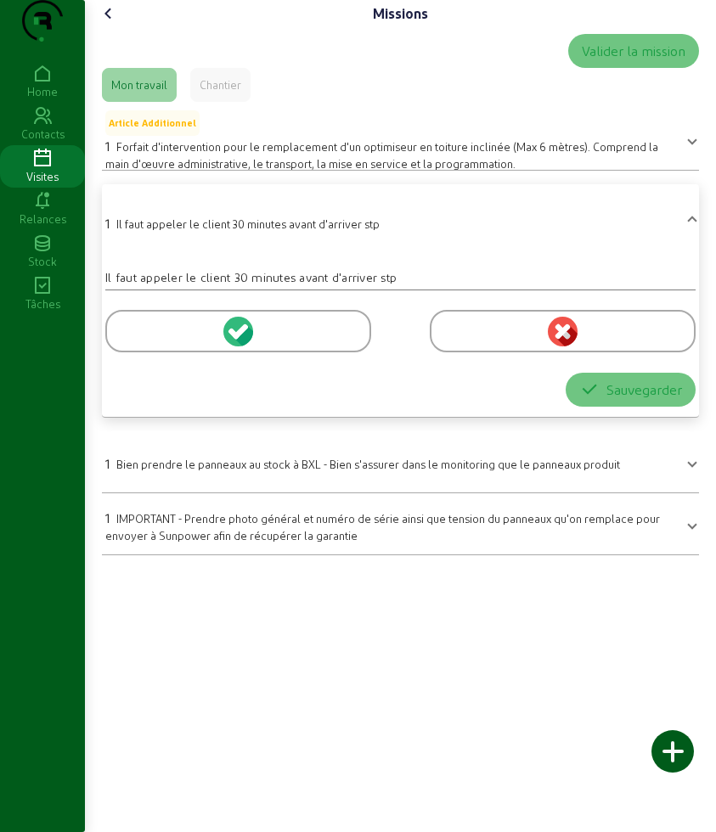
click at [166, 470] on span "Bien prendre le panneaux au stock à BXL - Bien s'assurer dans le monitoring que…" at bounding box center [367, 464] width 503 height 13
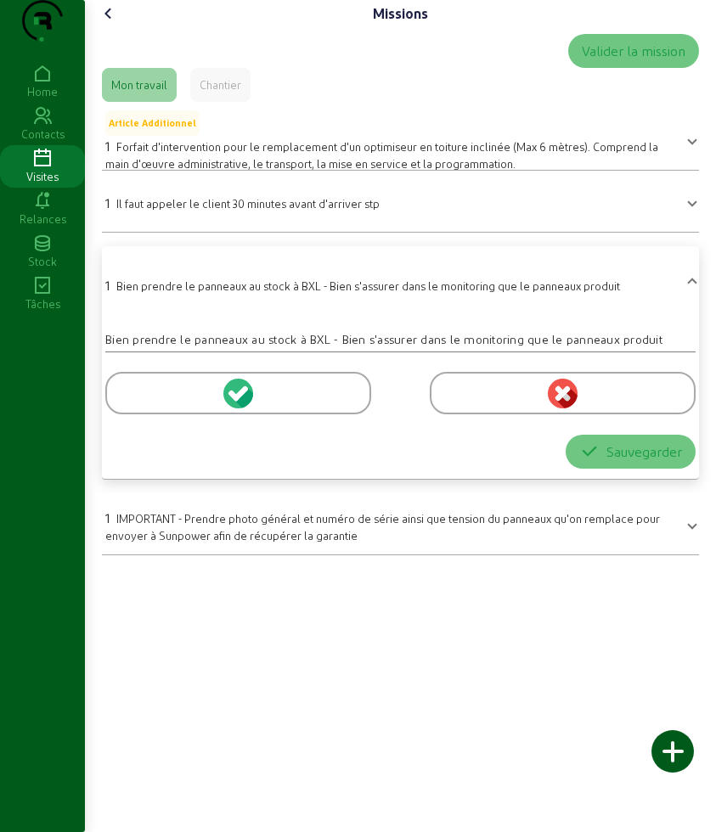
click at [163, 414] on div at bounding box center [238, 393] width 266 height 42
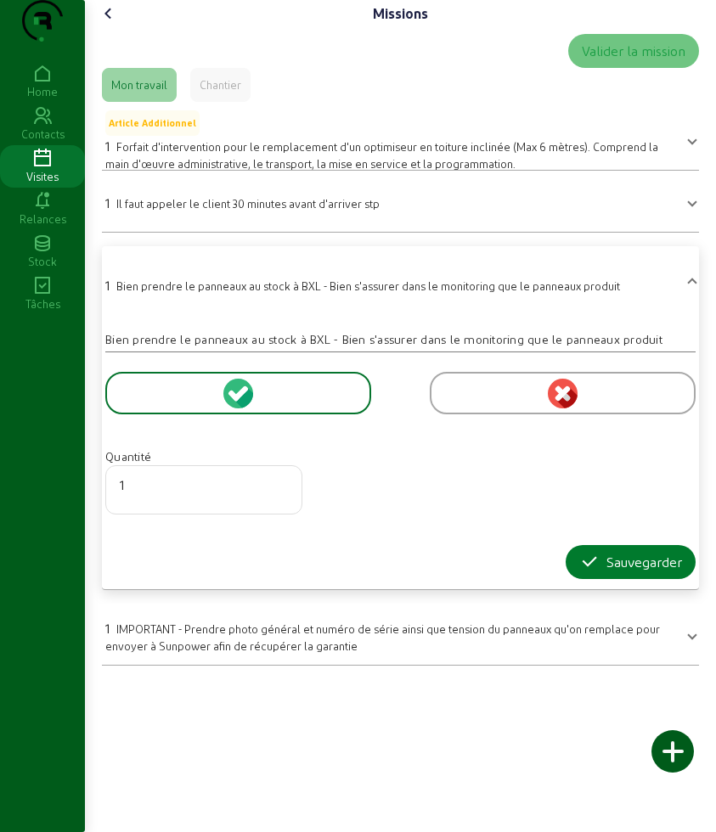
click at [590, 572] on icon "button" at bounding box center [589, 562] width 20 height 20
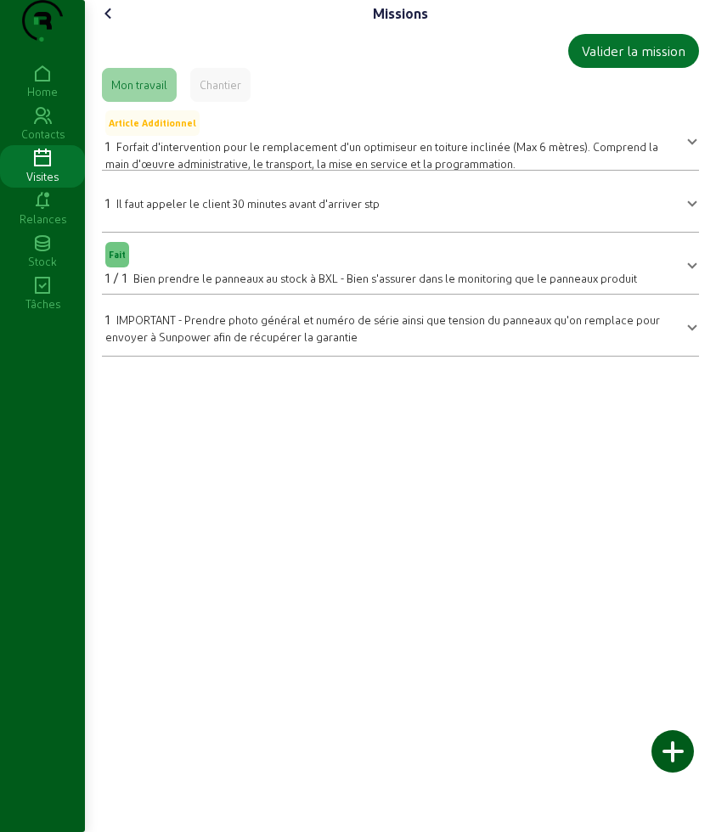
click at [110, 24] on icon at bounding box center [108, 13] width 20 height 20
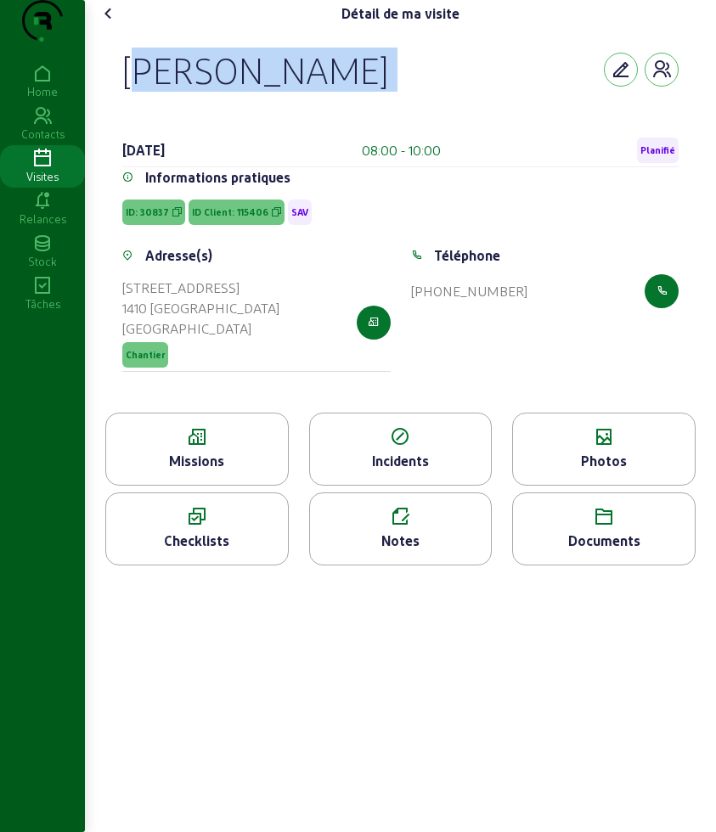
drag, startPoint x: 121, startPoint y: 93, endPoint x: 475, endPoint y: 129, distance: 355.8
click at [475, 129] on div "[PERSON_NAME] [DATE] 08:00 - 10:00 Planifié Informations pratiques ID: 30837 ID…" at bounding box center [400, 219] width 597 height 385
copy div "[PERSON_NAME]"
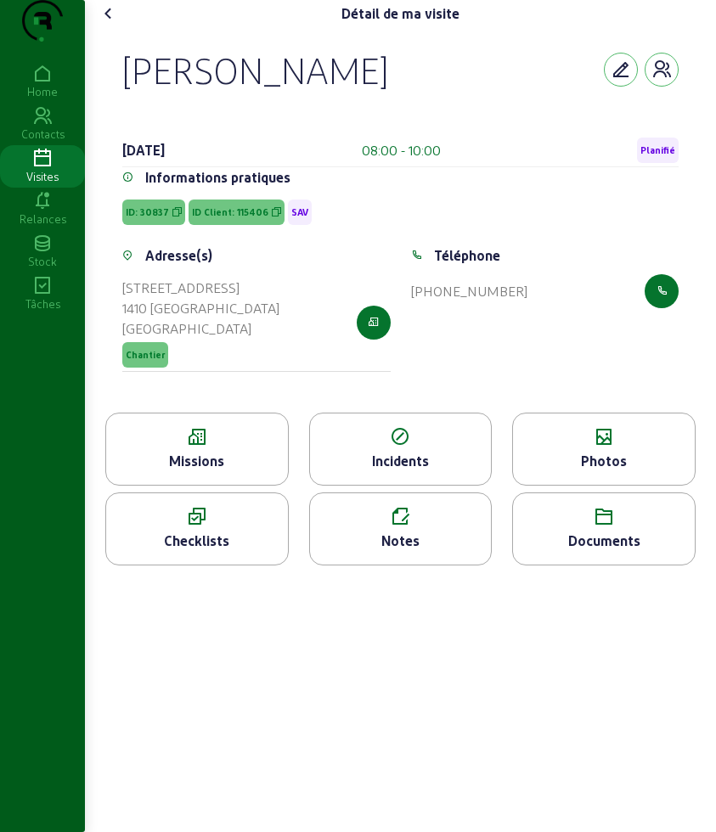
click at [551, 447] on icon at bounding box center [604, 437] width 182 height 20
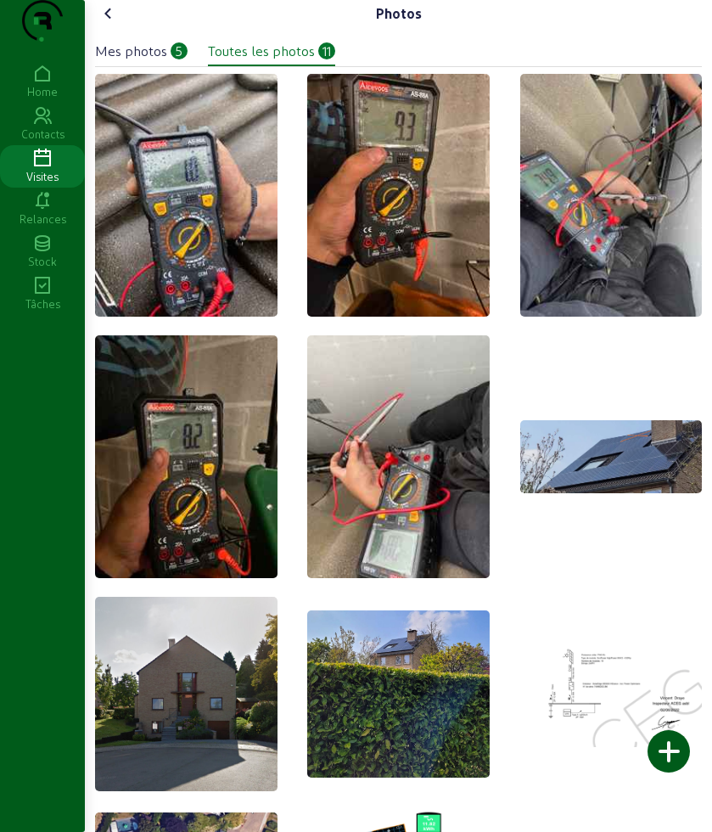
click at [668, 756] on div at bounding box center [669, 751] width 42 height 42
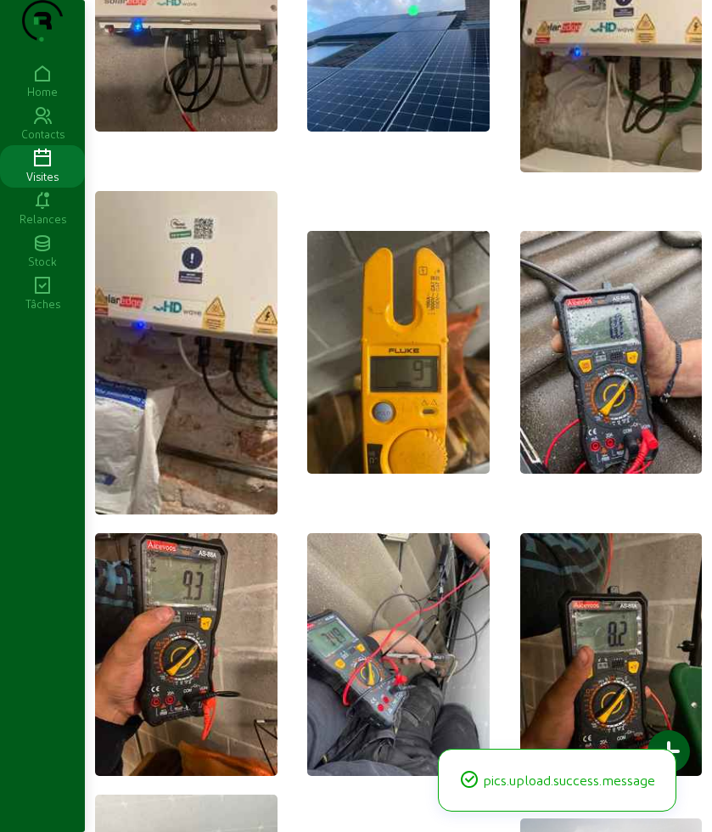
scroll to position [531, 0]
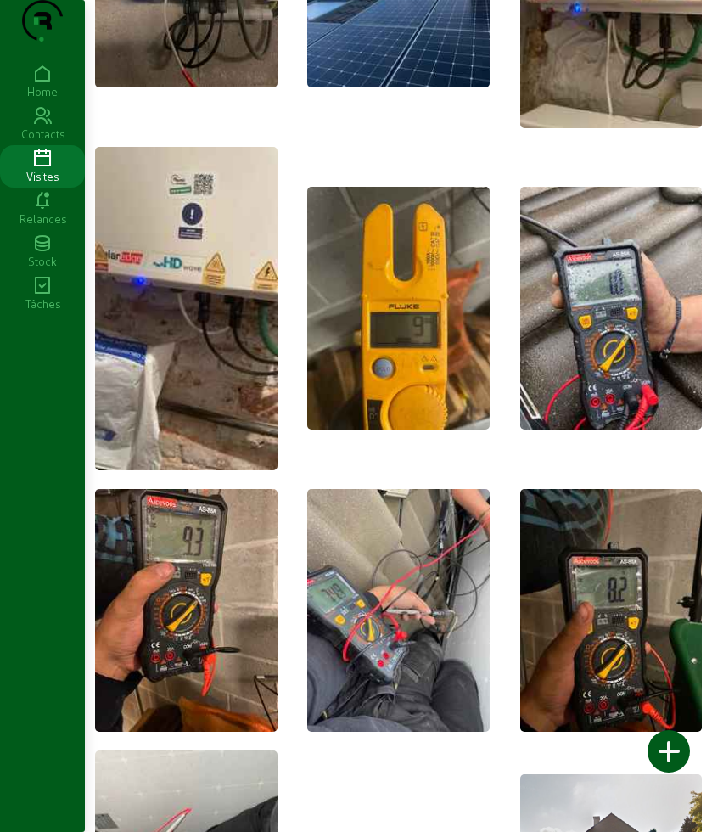
click at [661, 325] on img at bounding box center [611, 308] width 183 height 243
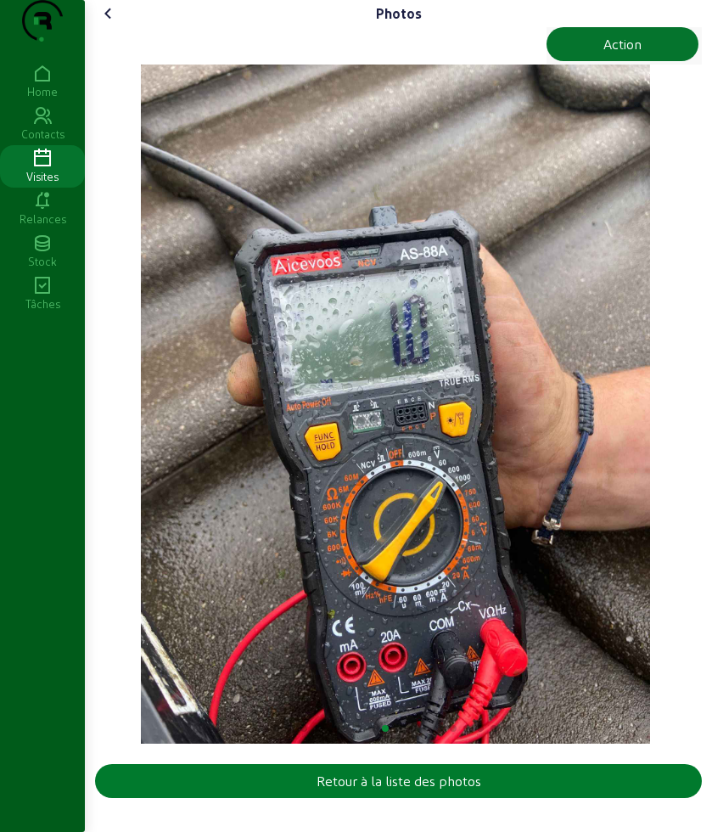
click at [571, 798] on button "Retour à la liste des photos" at bounding box center [398, 781] width 607 height 34
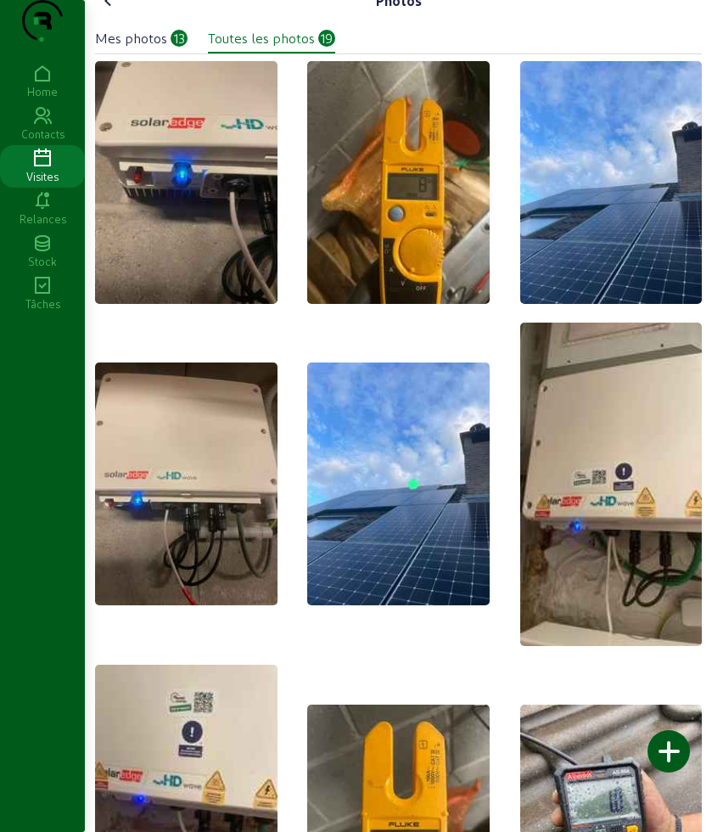
scroll to position [0, 0]
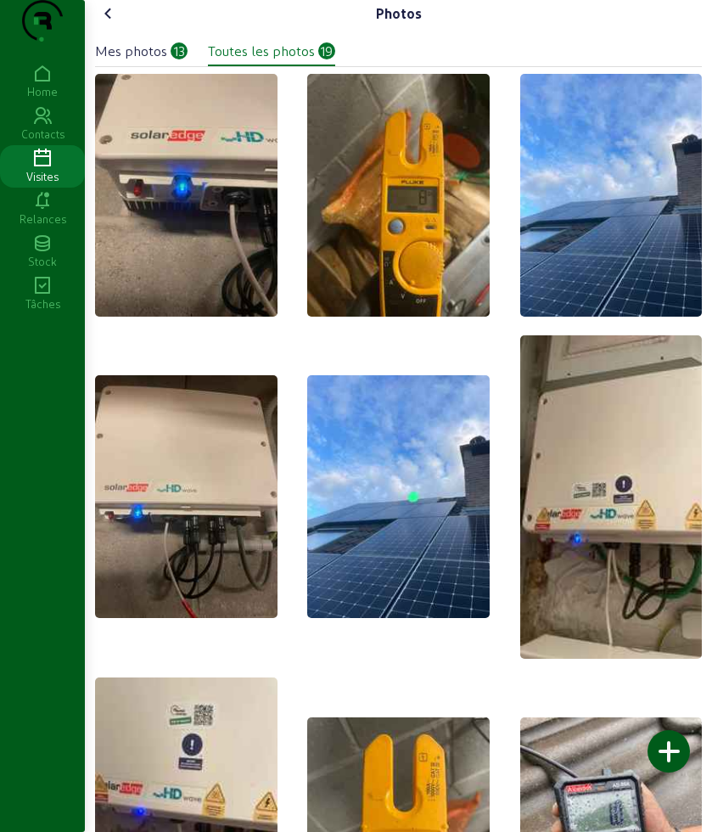
click at [102, 24] on icon at bounding box center [108, 13] width 20 height 20
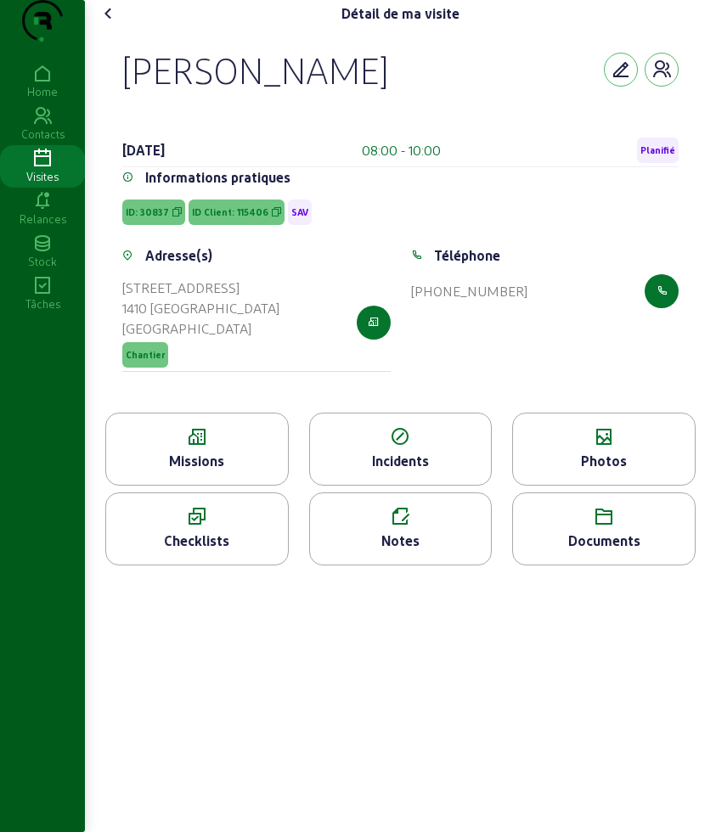
click at [189, 471] on div "Missions" at bounding box center [197, 461] width 182 height 20
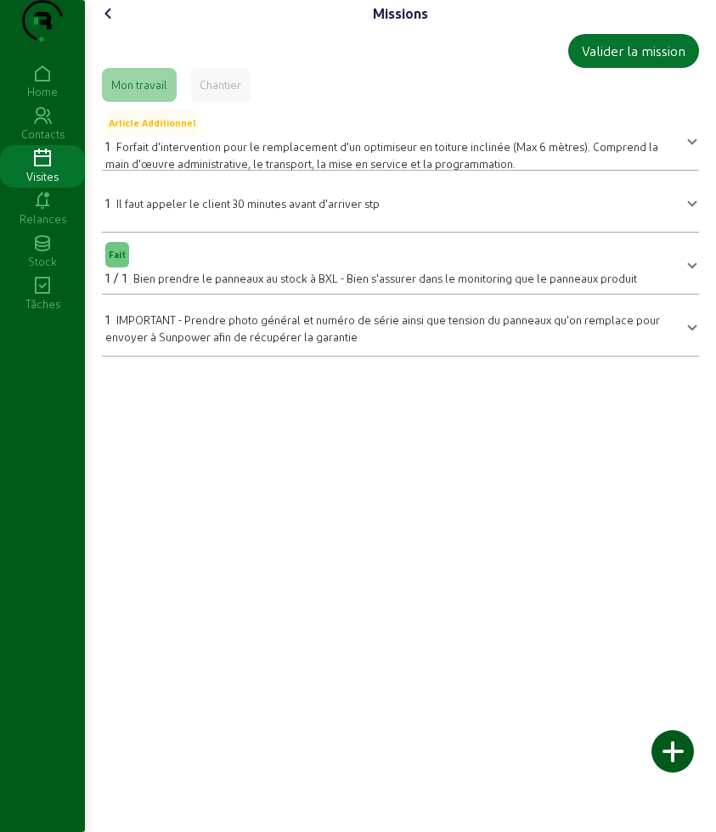
click at [107, 24] on icon at bounding box center [108, 13] width 20 height 20
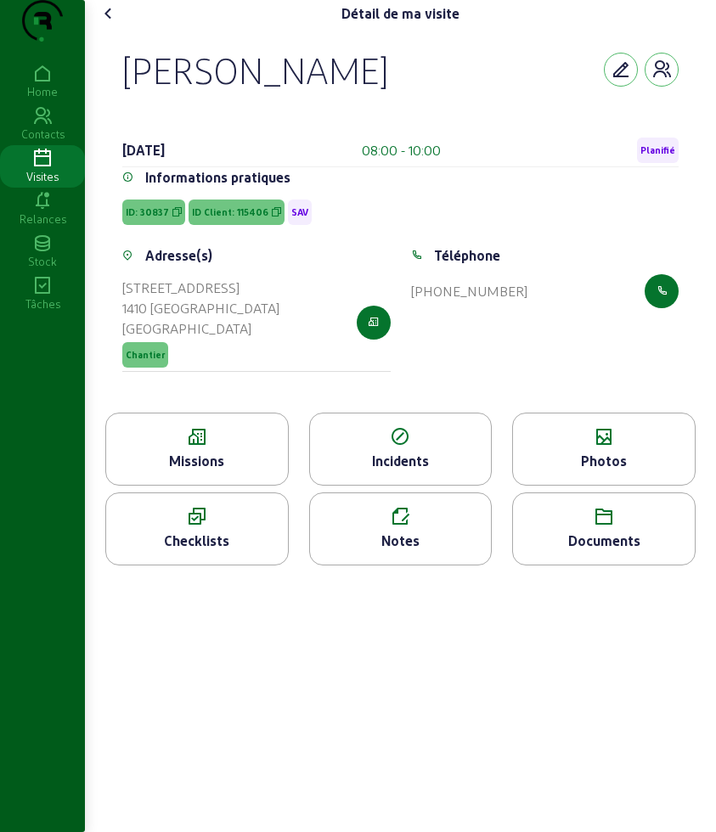
click at [615, 447] on icon at bounding box center [604, 437] width 182 height 20
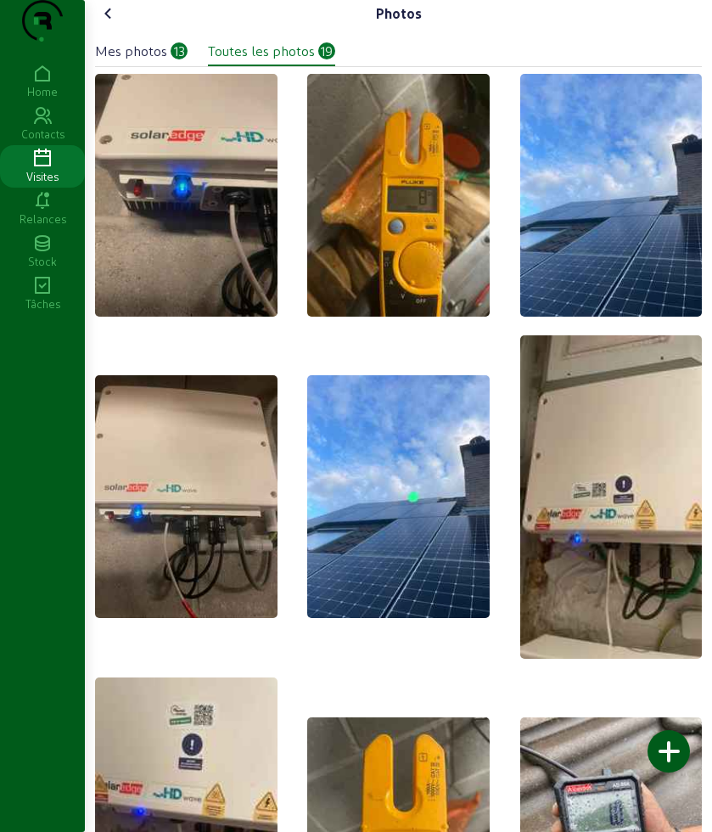
click at [119, 24] on icon at bounding box center [108, 13] width 20 height 20
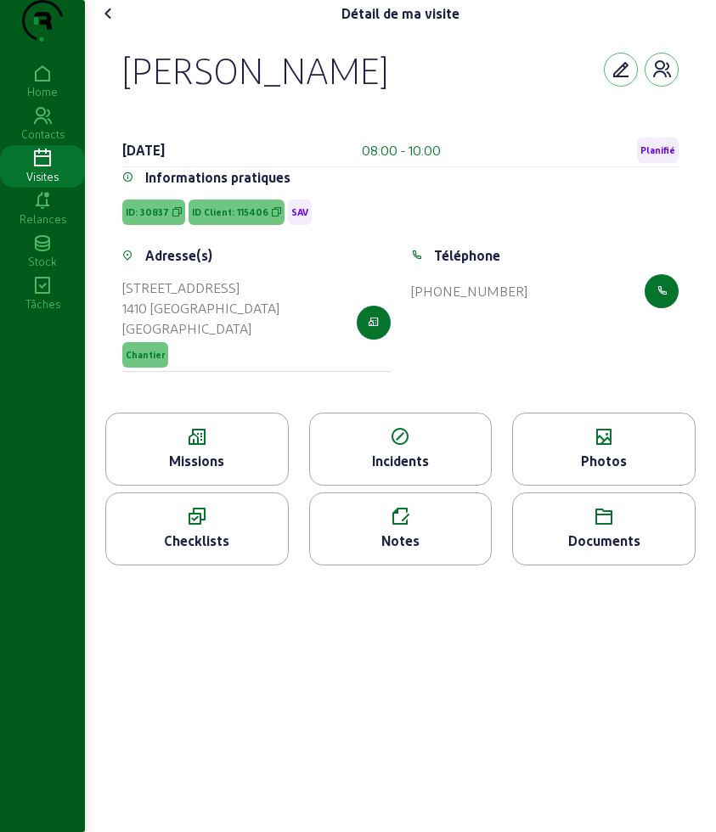
click at [424, 565] on div "Notes" at bounding box center [400, 528] width 183 height 73
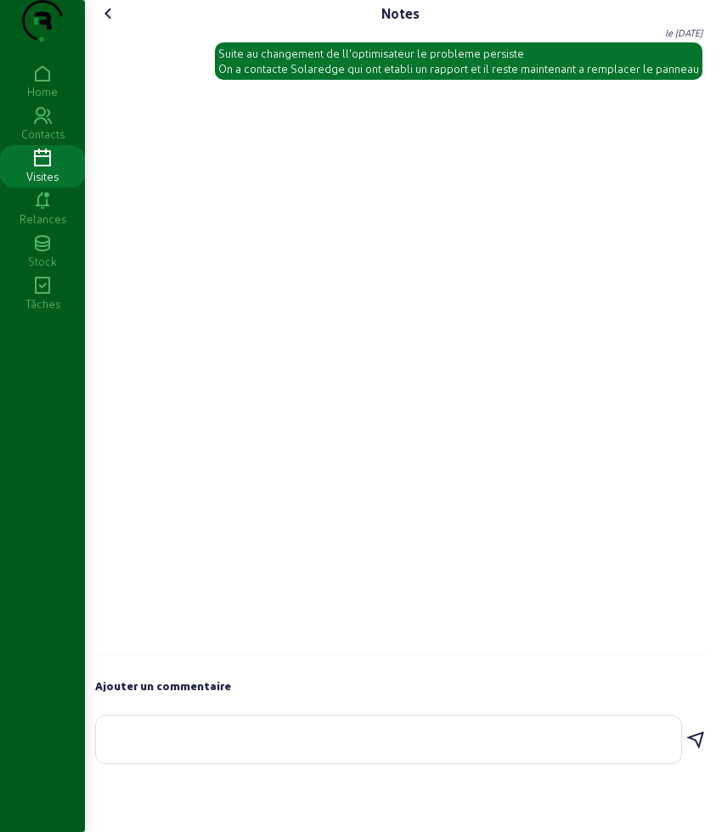
click at [350, 746] on textarea at bounding box center [389, 736] width 558 height 20
type textarea "l'equipe a change le panneau"
click at [694, 745] on icon at bounding box center [695, 735] width 20 height 20
click at [118, 65] on div "Ben le [DATE] Suite au changement de ll'optimisateur le probleme persiste On a …" at bounding box center [400, 55] width 610 height 56
click at [118, 24] on icon at bounding box center [108, 13] width 20 height 20
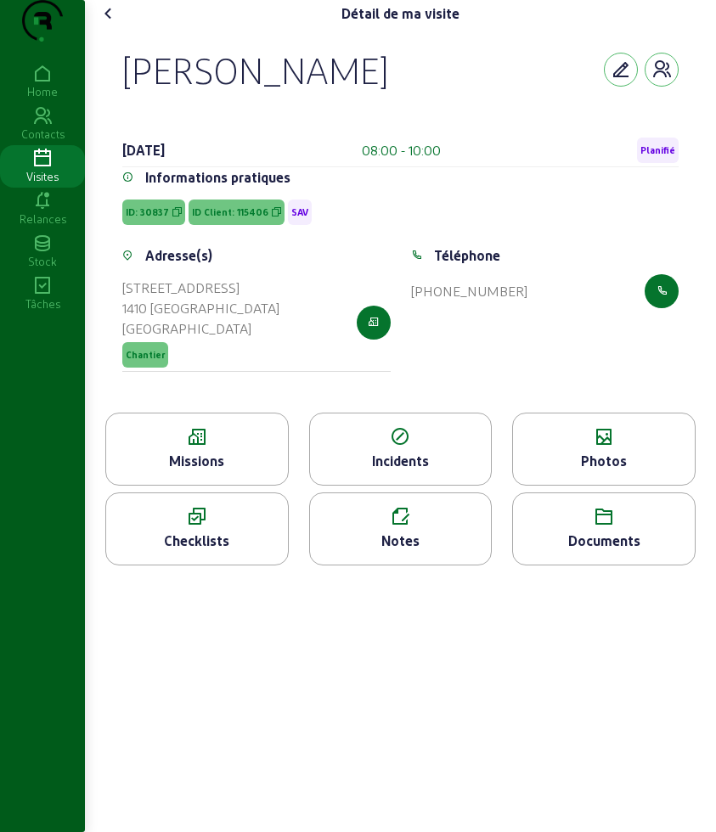
click at [197, 447] on icon at bounding box center [197, 437] width 182 height 20
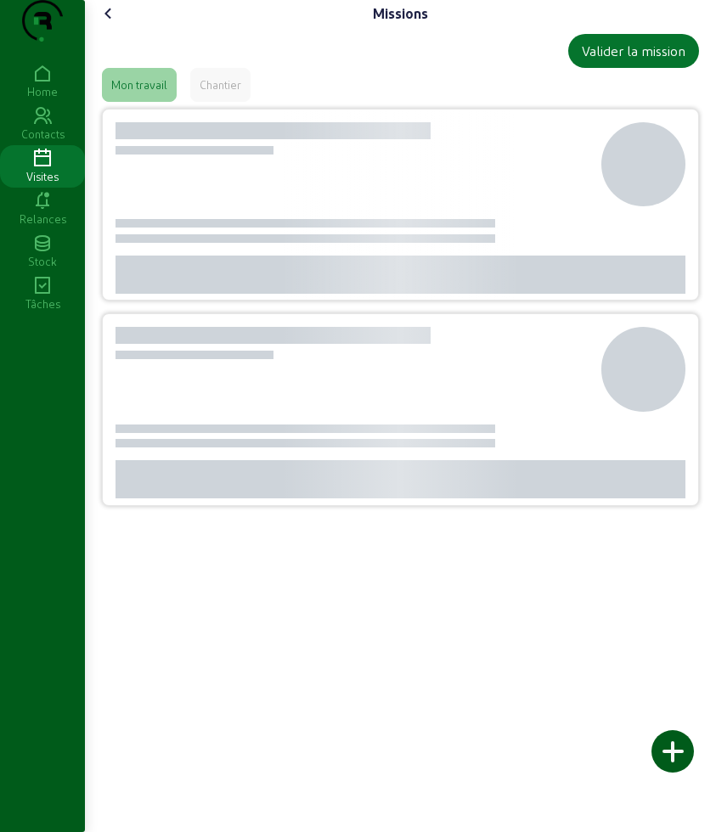
click at [114, 24] on icon at bounding box center [108, 13] width 20 height 20
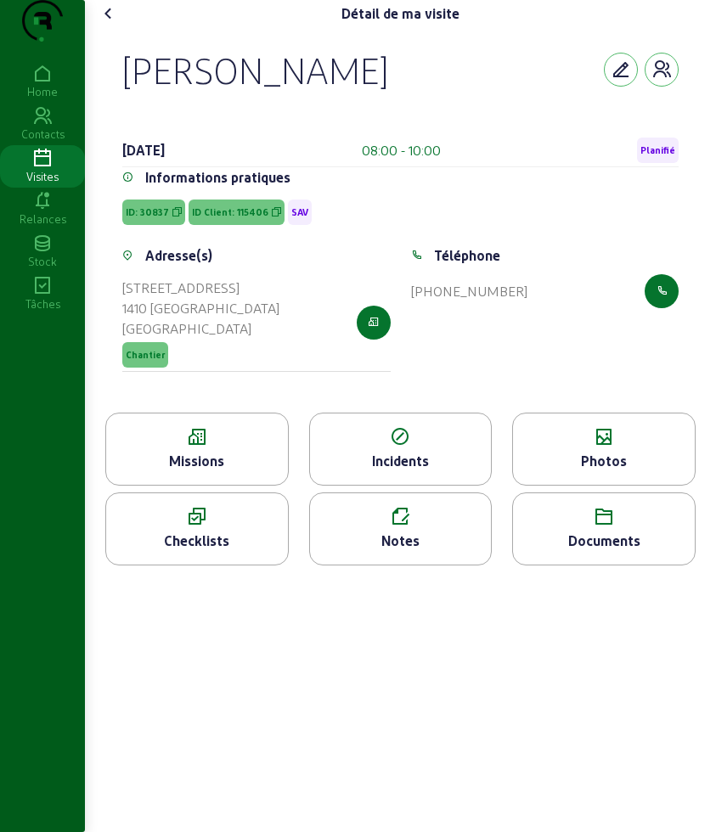
click at [119, 24] on icon at bounding box center [108, 13] width 20 height 20
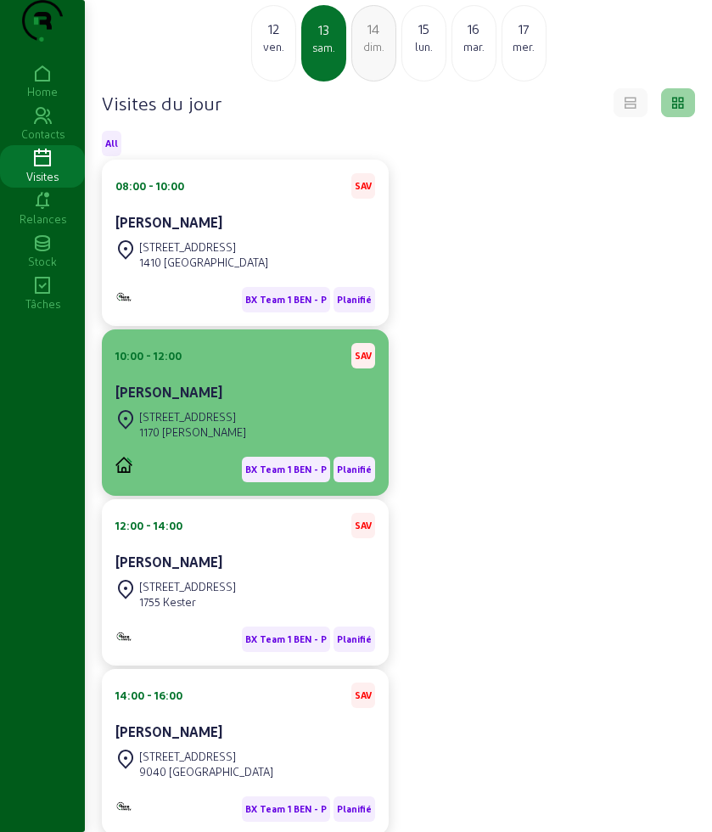
scroll to position [181, 0]
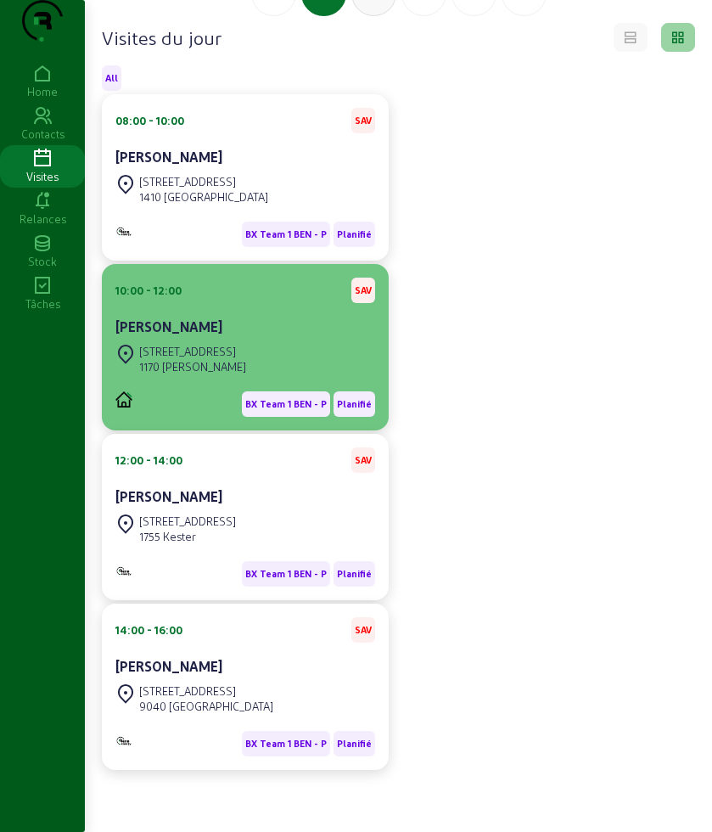
click at [216, 396] on div "BX Team 1 BEN - P Planifié" at bounding box center [245, 403] width 260 height 25
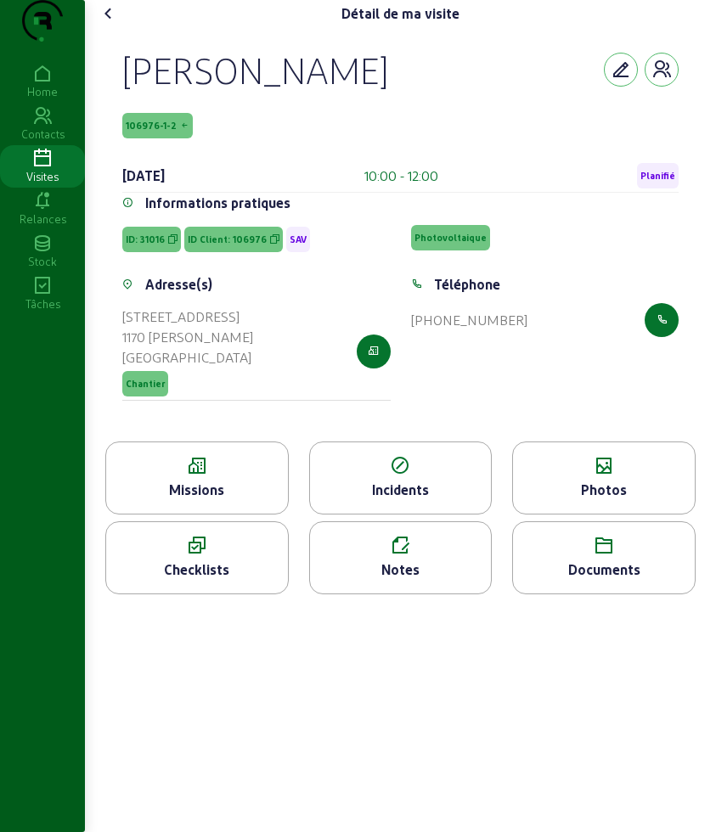
click at [231, 500] on div "Missions" at bounding box center [197, 490] width 182 height 20
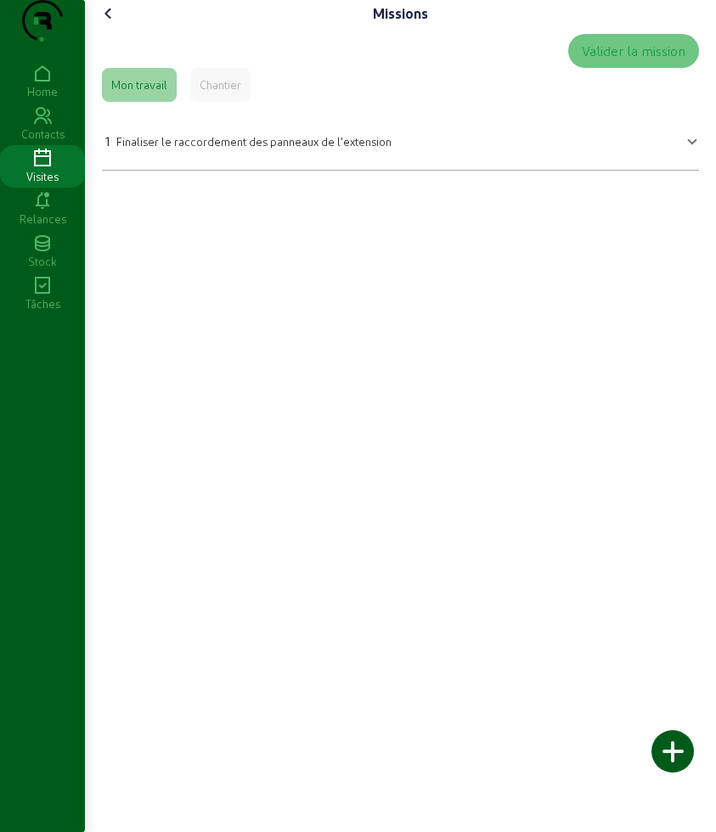
click at [154, 151] on div "1 Finaliser le raccordement des panneaux de l'extension" at bounding box center [248, 141] width 286 height 20
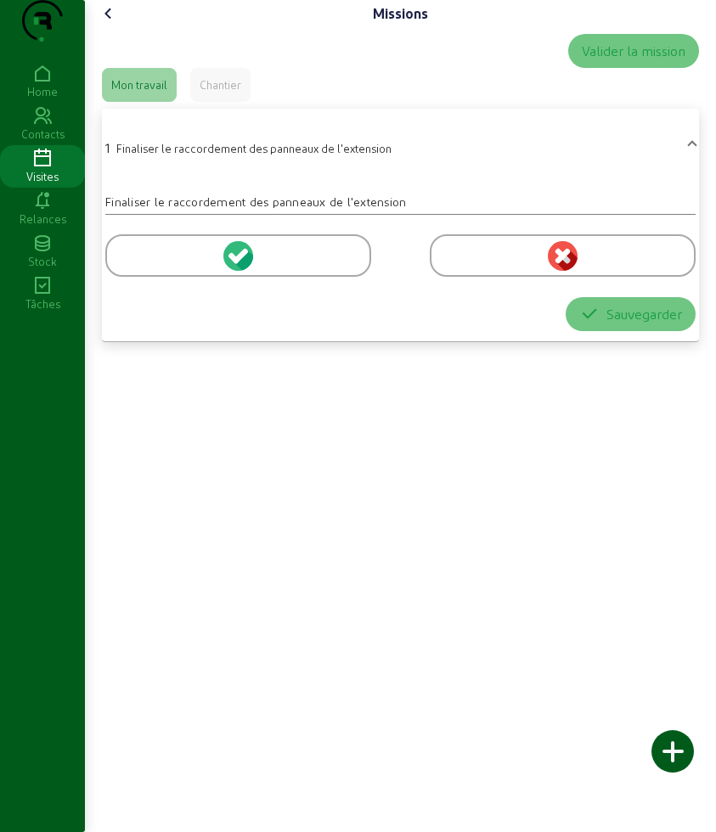
click at [160, 277] on div at bounding box center [238, 255] width 266 height 42
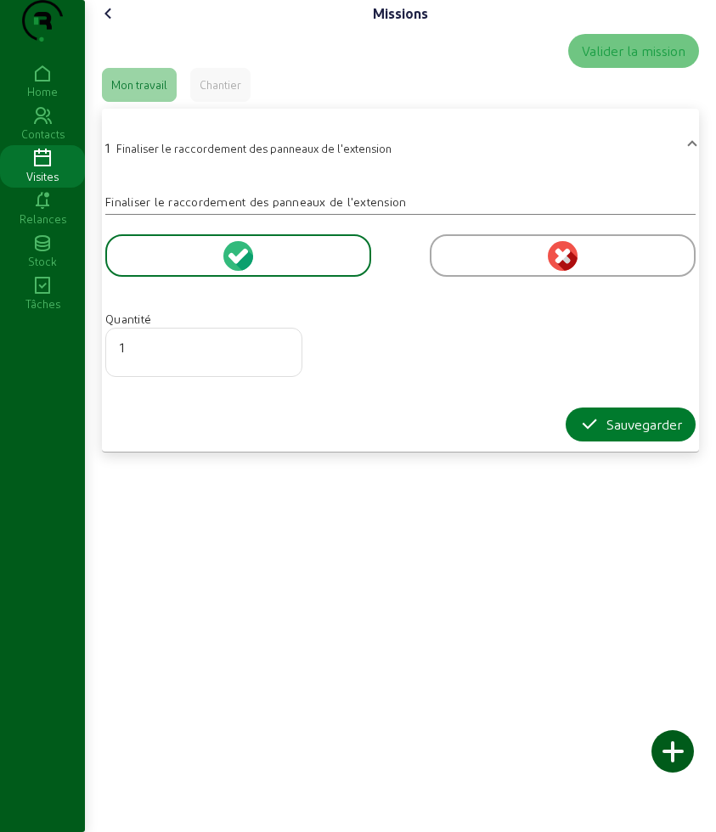
click at [584, 435] on icon "button" at bounding box center [589, 424] width 20 height 20
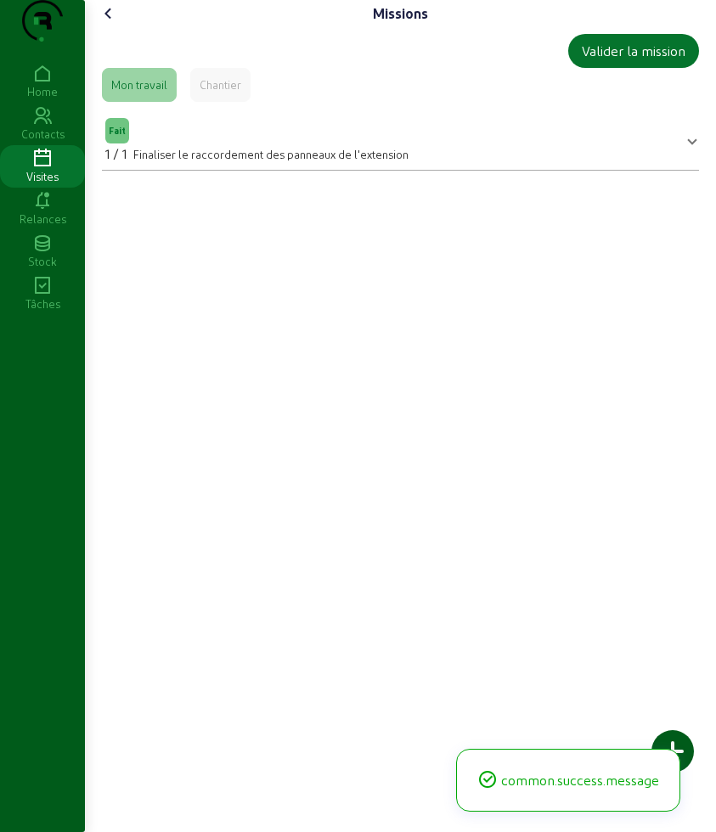
click at [117, 24] on icon at bounding box center [108, 13] width 20 height 20
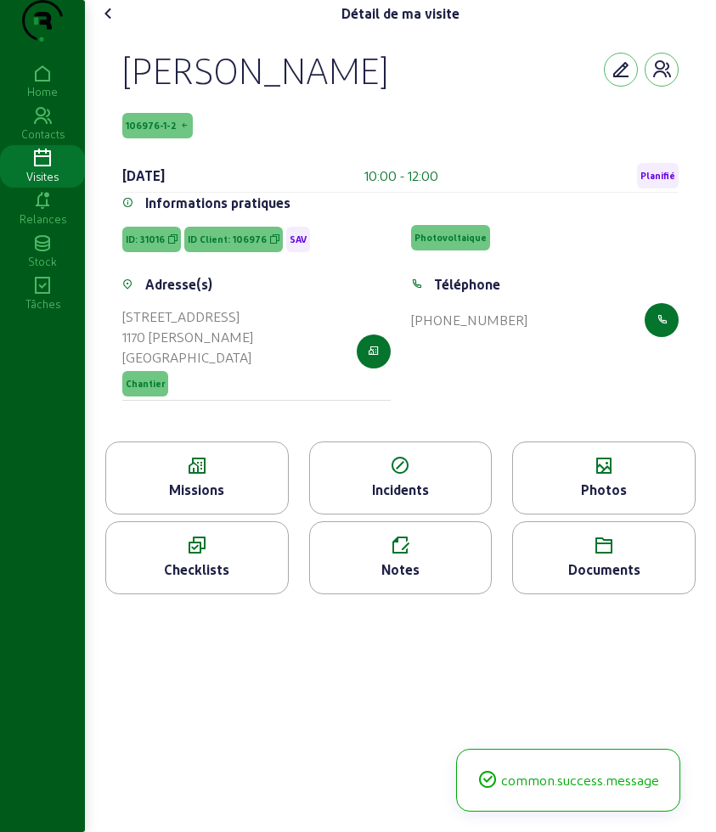
click at [587, 476] on icon at bounding box center [604, 466] width 182 height 20
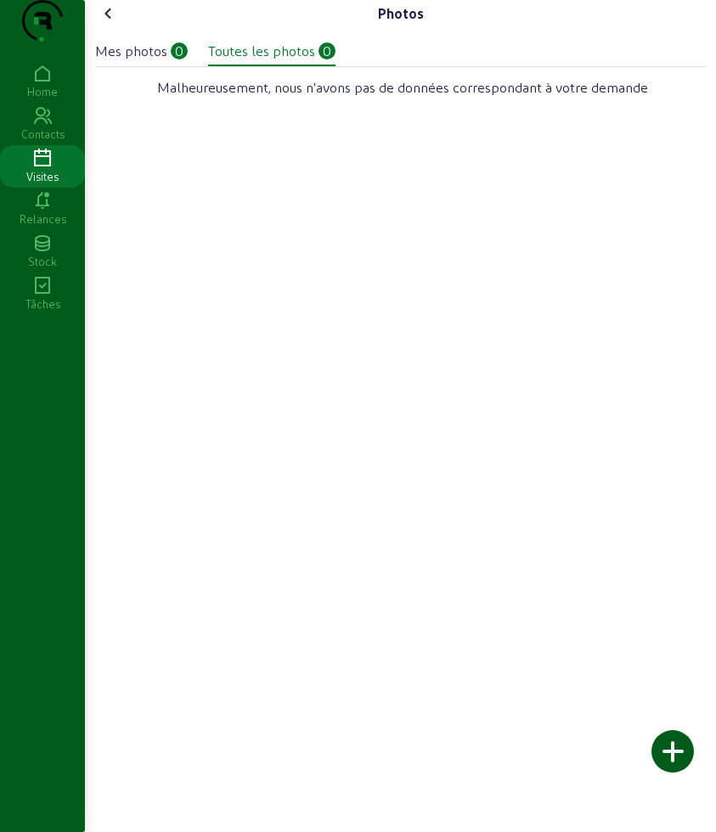
click at [113, 24] on icon at bounding box center [108, 13] width 20 height 20
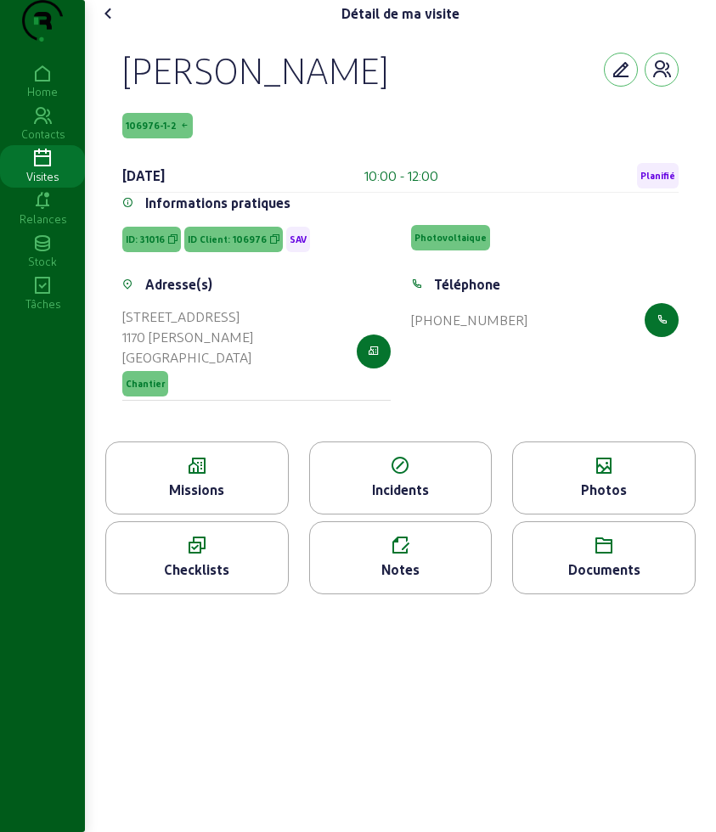
click at [104, 24] on icon at bounding box center [108, 13] width 20 height 20
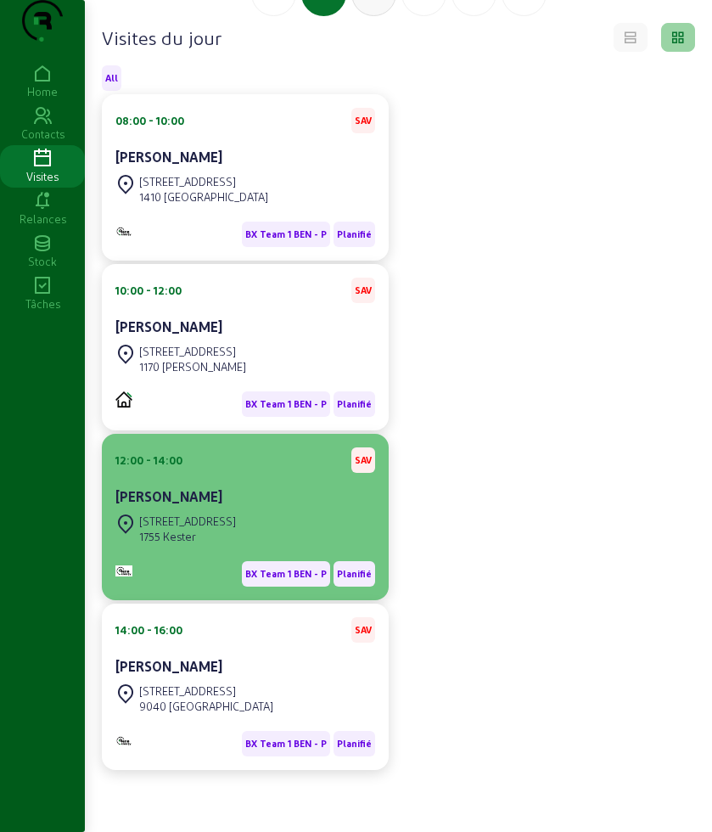
scroll to position [181, 0]
click at [216, 492] on div "[PERSON_NAME]" at bounding box center [245, 496] width 260 height 20
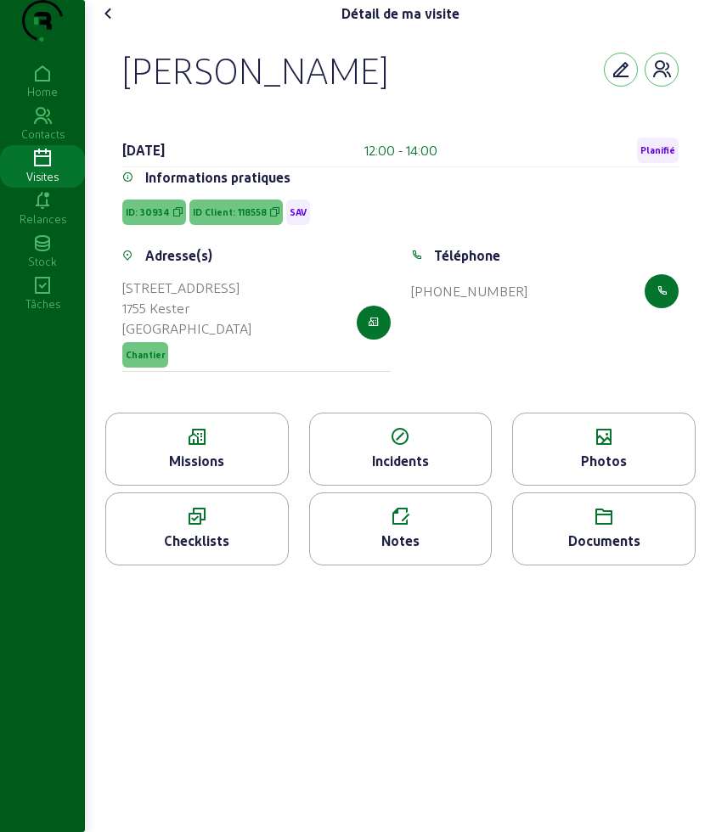
click at [241, 471] on div "Missions" at bounding box center [197, 461] width 182 height 20
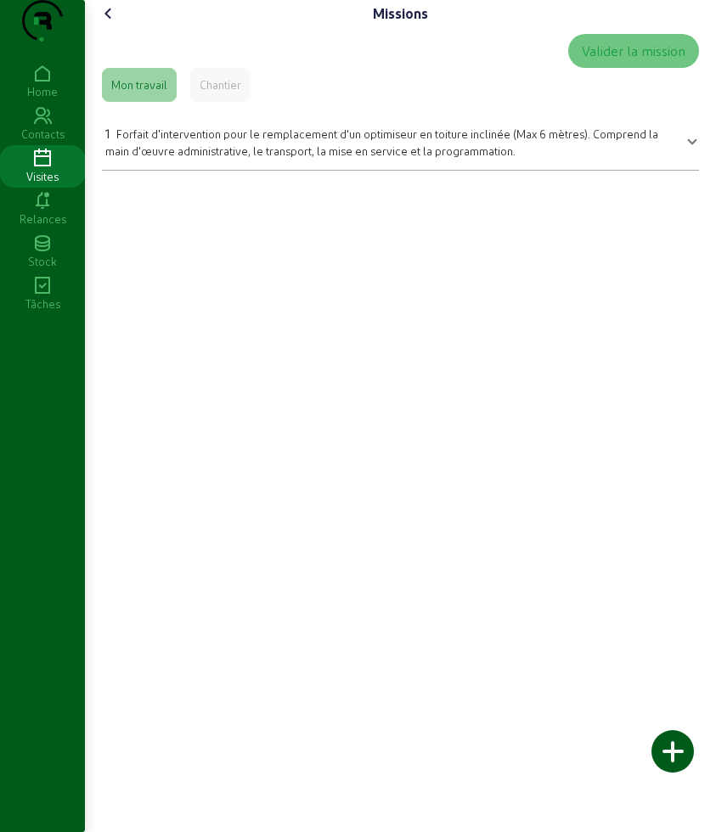
click at [196, 157] on span "Forfait d'intervention pour le remplacement d'un optimiseur en toiture inclinée…" at bounding box center [381, 142] width 553 height 30
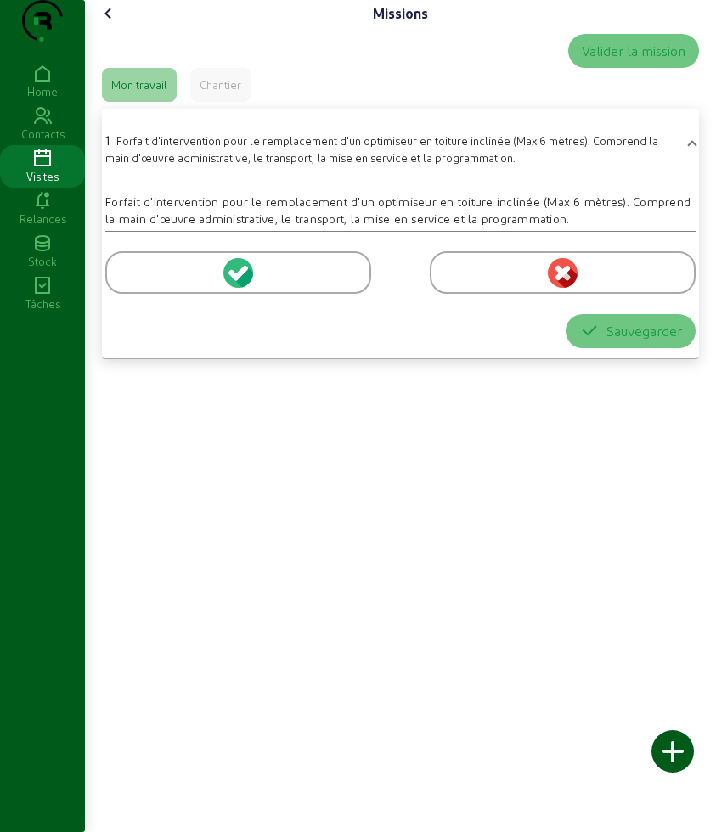
click at [456, 294] on div at bounding box center [563, 272] width 266 height 42
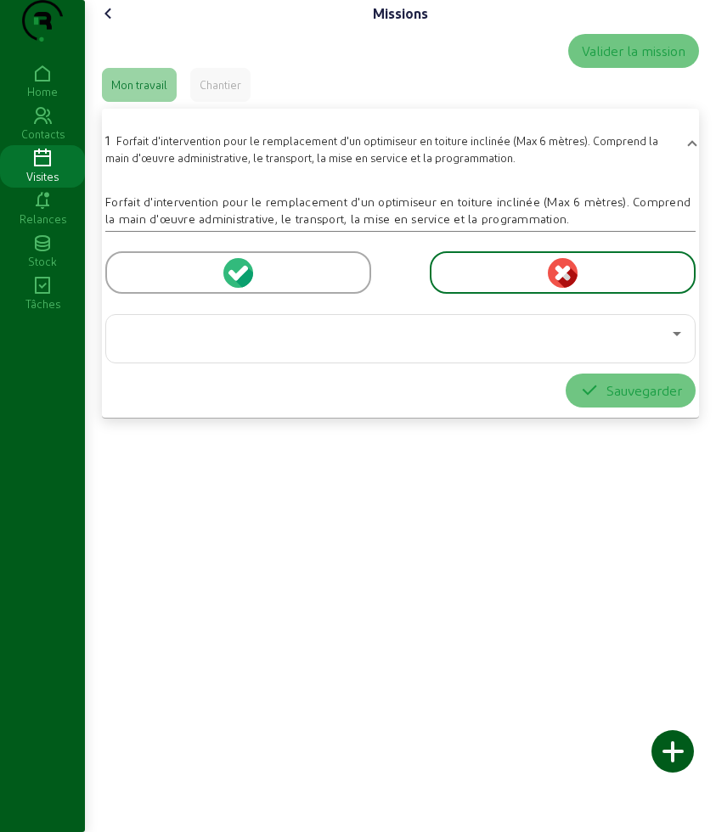
click at [507, 344] on div at bounding box center [396, 333] width 553 height 20
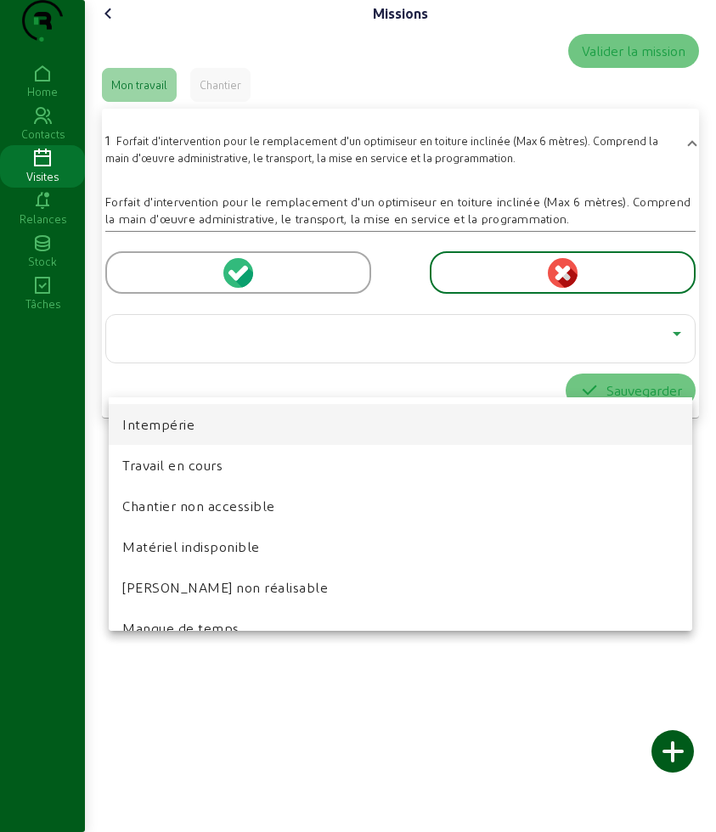
click at [301, 559] on mat-option "Matériel indisponible" at bounding box center [400, 546] width 583 height 41
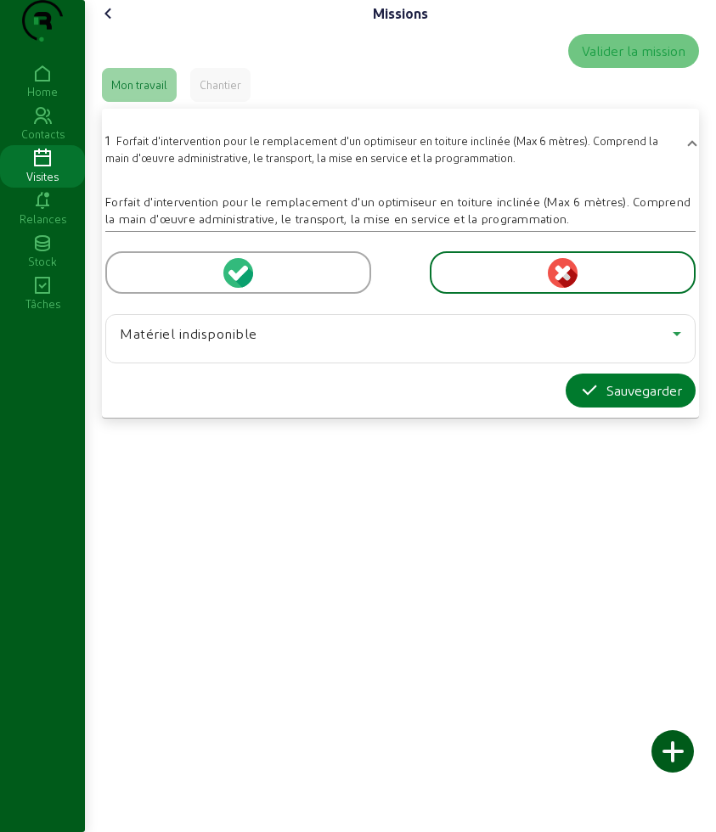
click at [579, 401] on icon "button" at bounding box center [589, 390] width 20 height 20
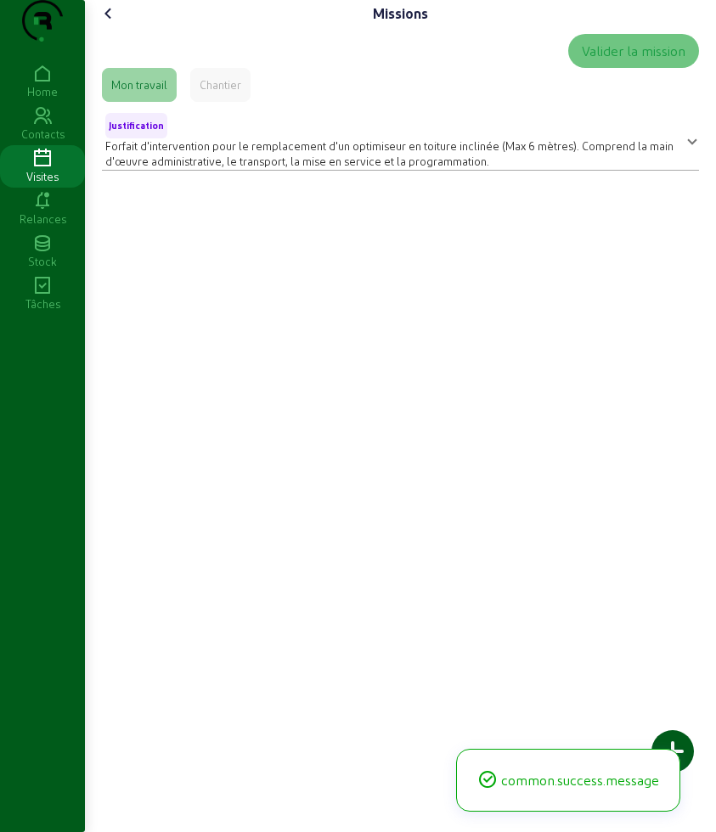
click at [108, 24] on icon at bounding box center [108, 13] width 20 height 20
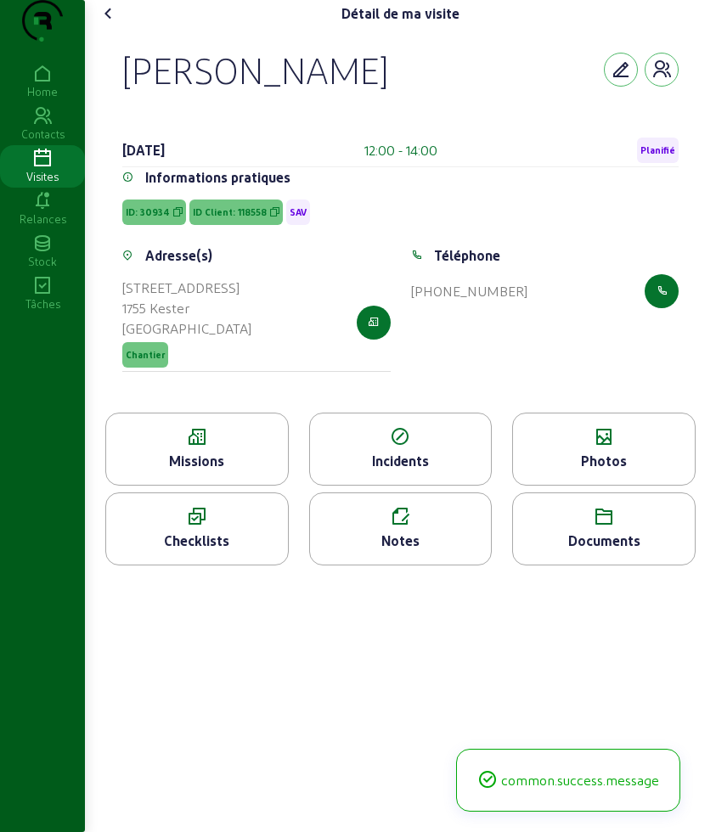
click at [407, 565] on div "Notes" at bounding box center [400, 528] width 183 height 73
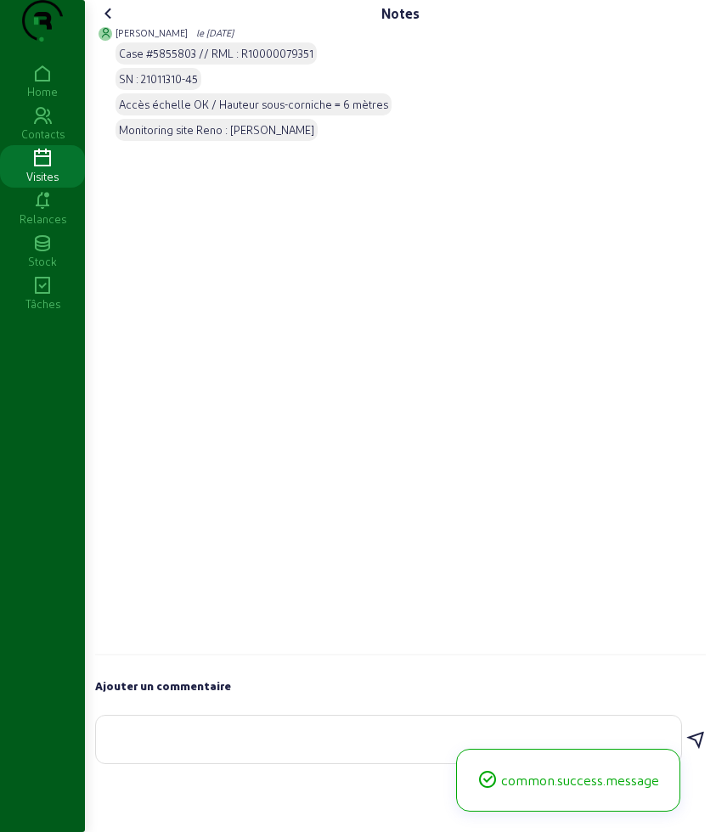
click at [320, 756] on div at bounding box center [389, 740] width 558 height 48
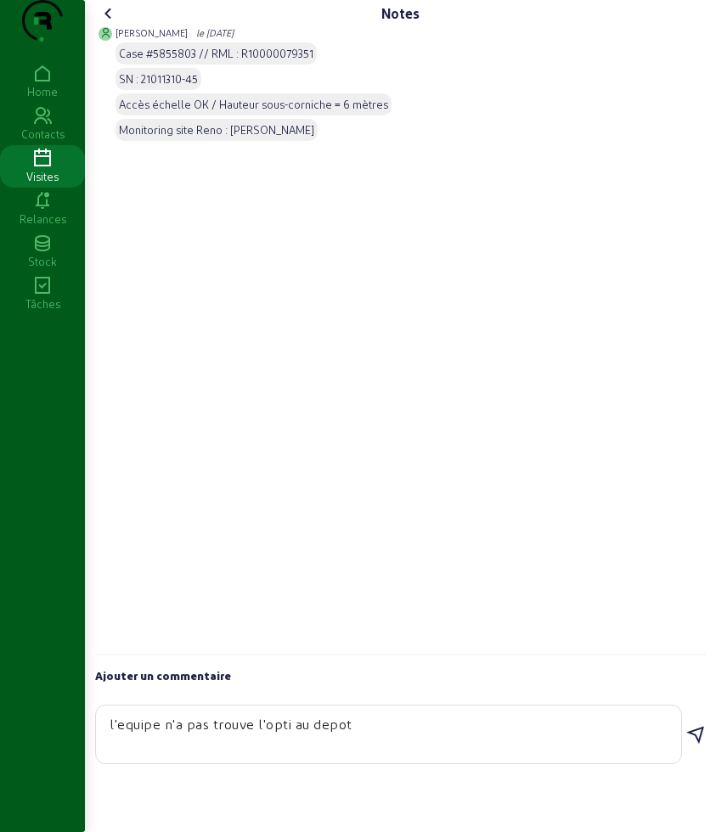
type textarea "l'equipe n'a pas trouve l'opti au depot"
click at [690, 745] on icon at bounding box center [695, 735] width 20 height 20
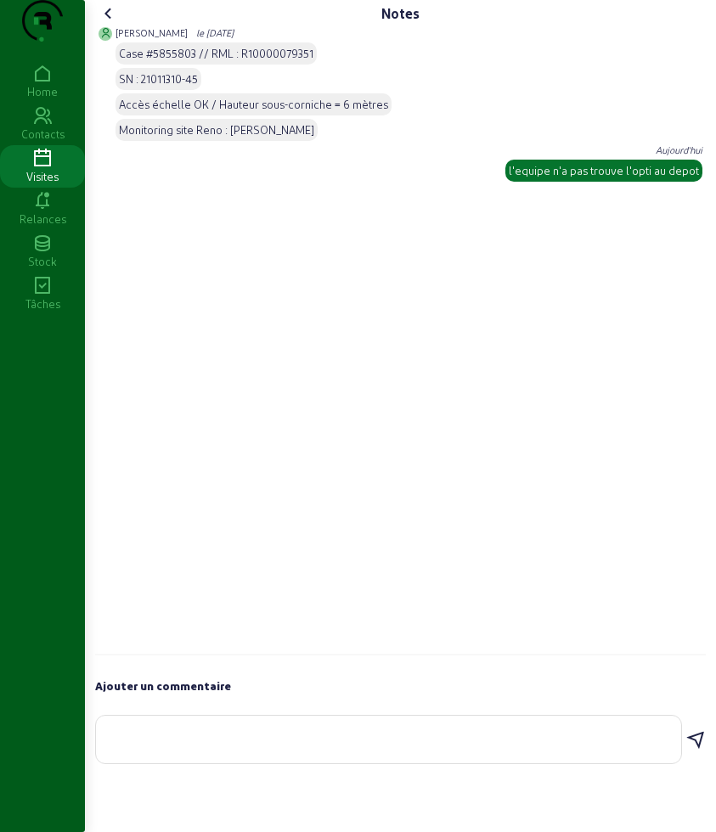
click at [103, 24] on icon at bounding box center [108, 13] width 20 height 20
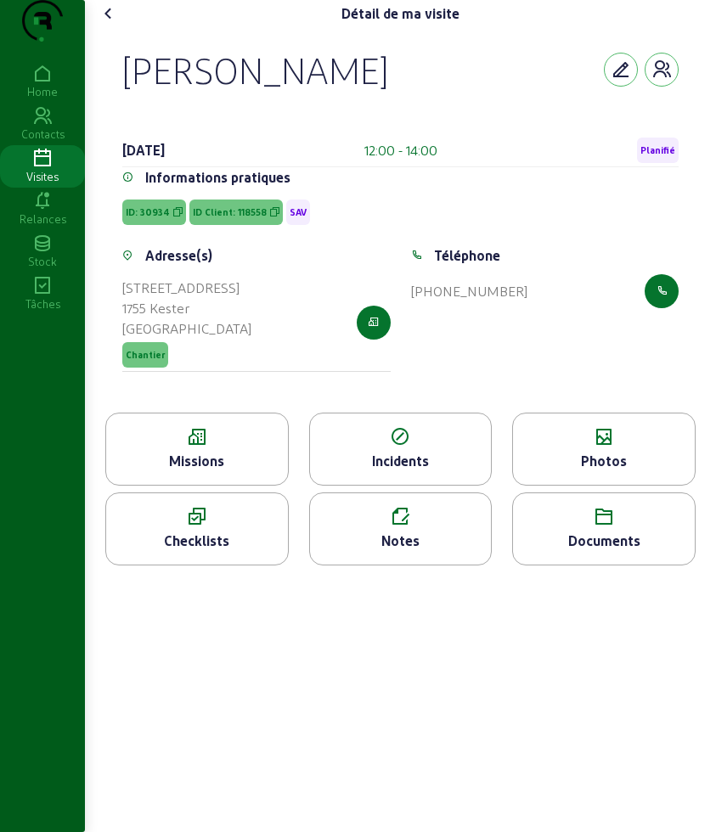
click at [104, 24] on icon at bounding box center [108, 13] width 20 height 20
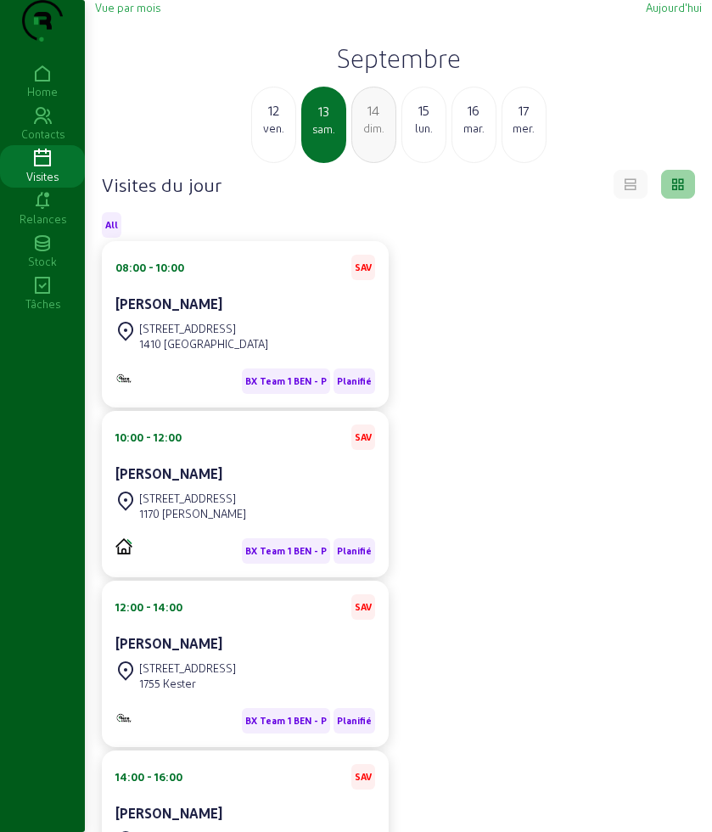
scroll to position [181, 0]
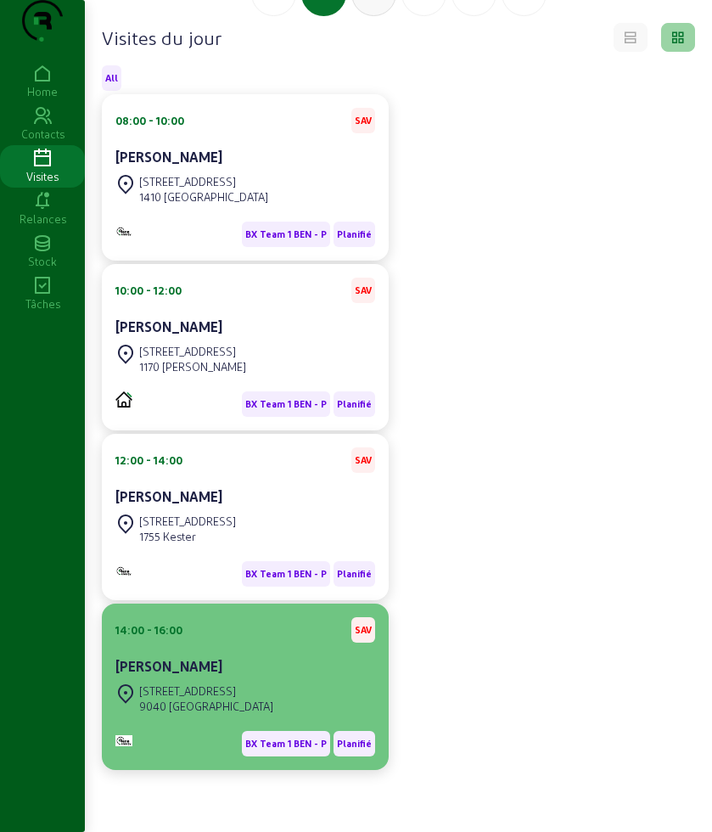
click at [222, 658] on div "[PERSON_NAME]" at bounding box center [245, 666] width 260 height 20
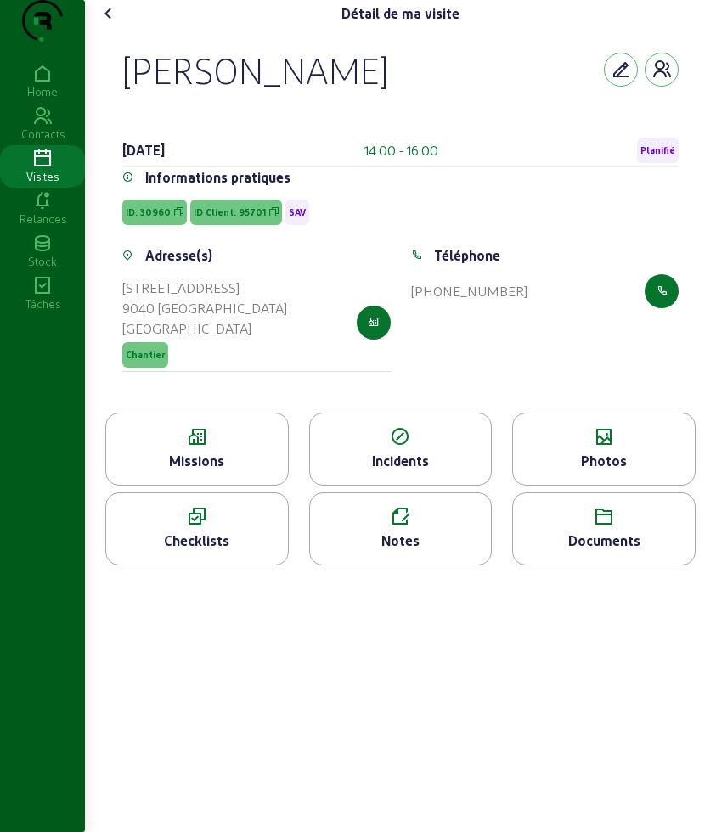
click at [591, 551] on div "Documents" at bounding box center [604, 541] width 182 height 20
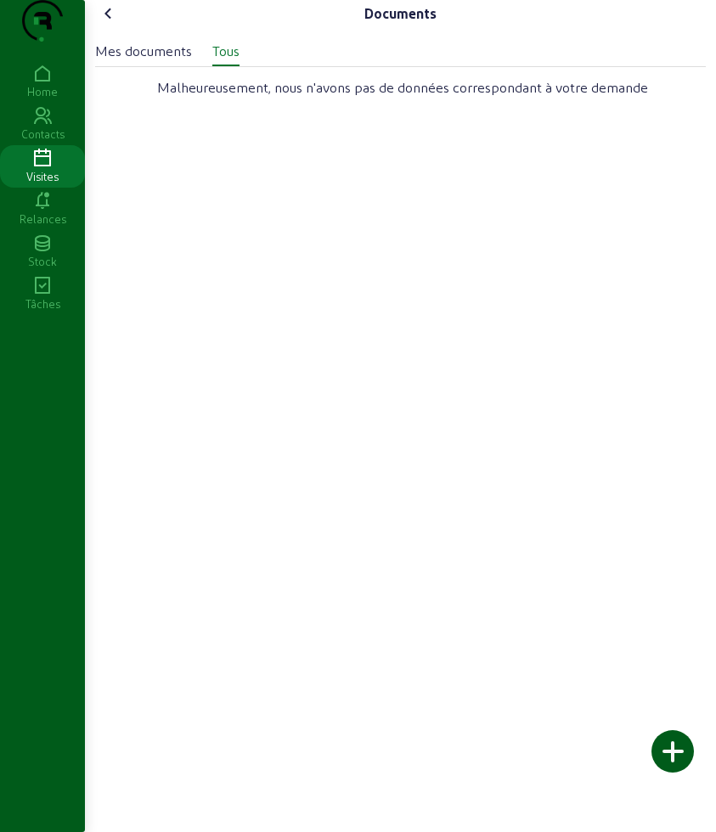
click at [112, 27] on cam-font-icon at bounding box center [108, 13] width 27 height 27
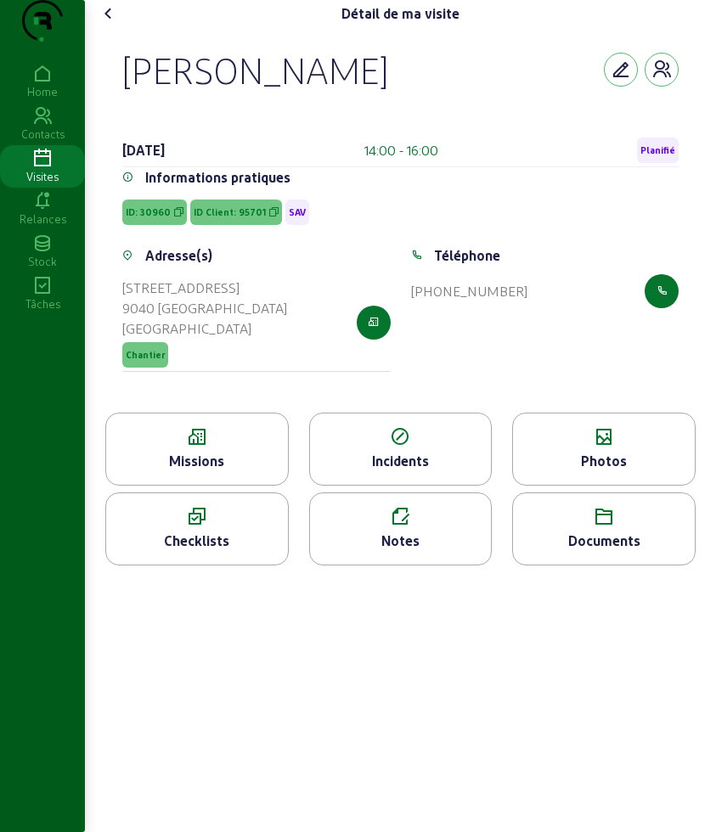
click at [615, 471] on div "Photos" at bounding box center [604, 461] width 182 height 20
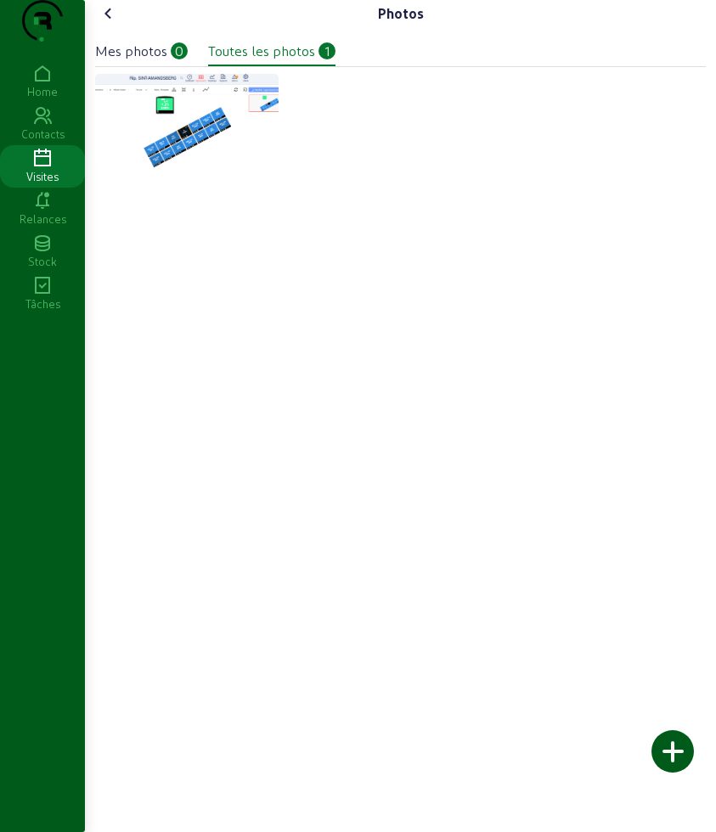
click at [118, 24] on icon at bounding box center [108, 13] width 20 height 20
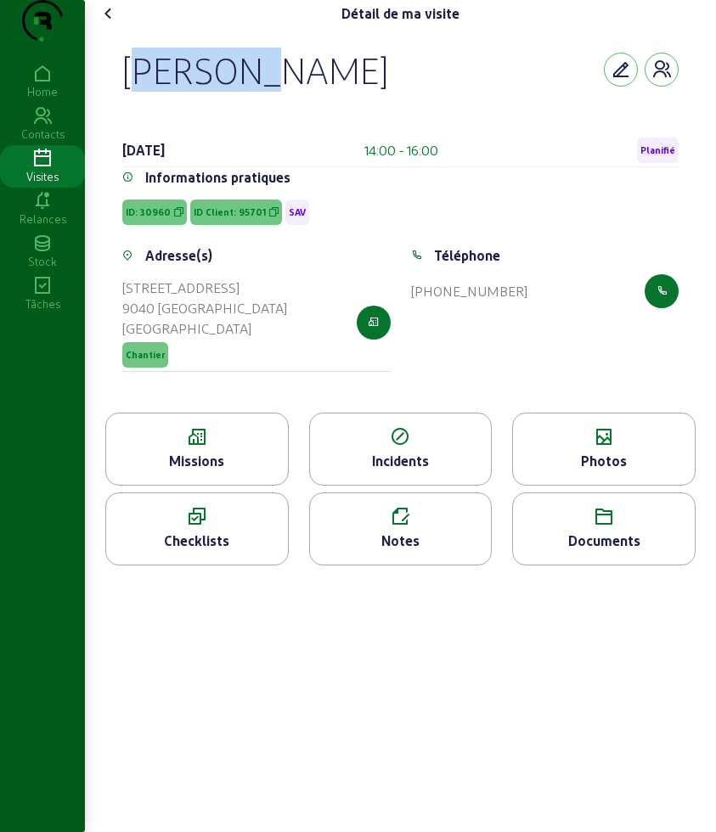
drag, startPoint x: 144, startPoint y: 111, endPoint x: 312, endPoint y: 111, distance: 167.2
click at [312, 111] on div "[PERSON_NAME] [DATE] 14:00 - 16:00 Planifié Informations pratiques ID: 30960 ID…" at bounding box center [400, 219] width 610 height 385
click at [188, 447] on icon at bounding box center [197, 437] width 182 height 20
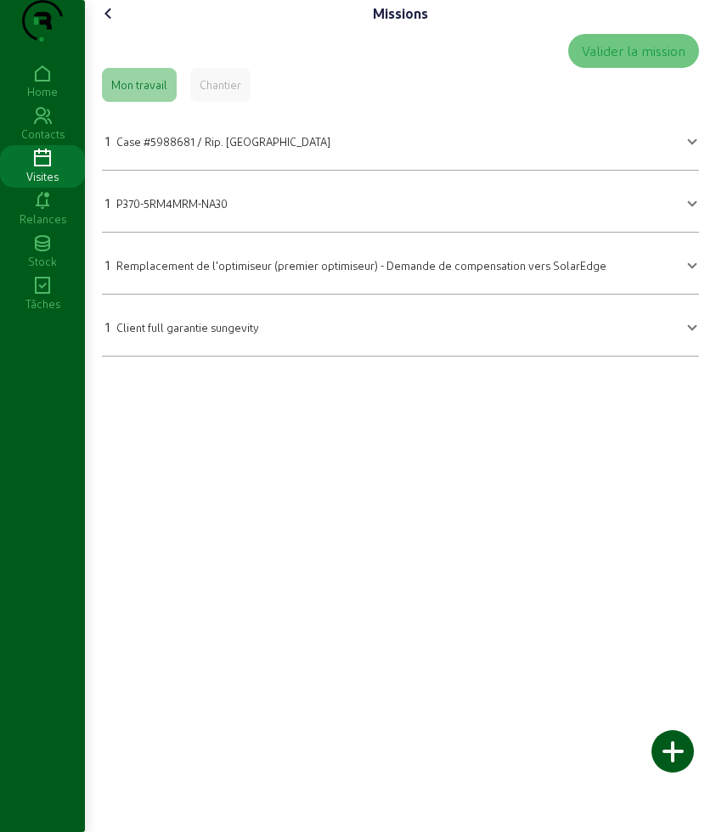
click at [119, 24] on icon at bounding box center [108, 13] width 20 height 20
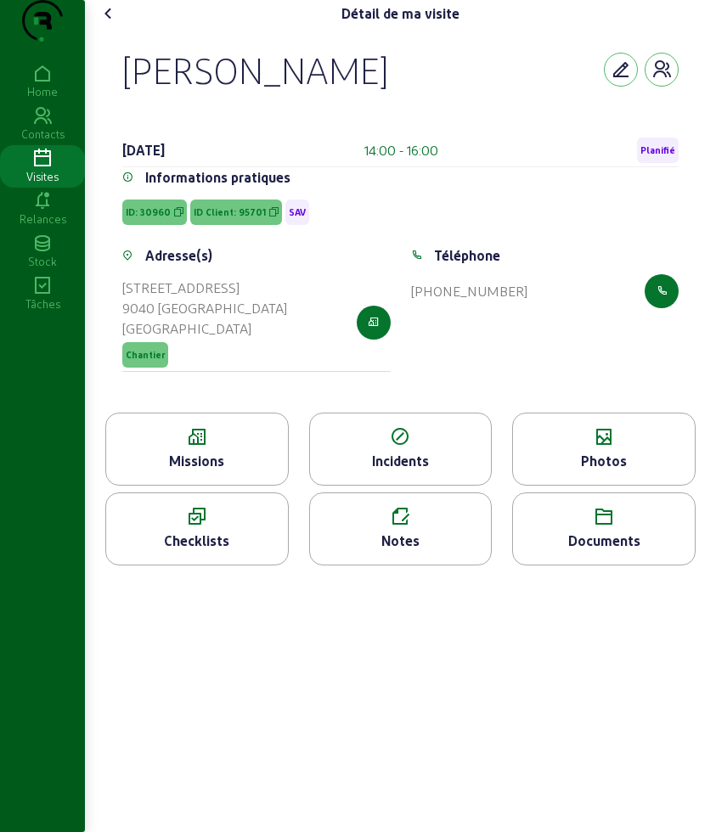
click at [599, 471] on div "Photos" at bounding box center [604, 461] width 182 height 20
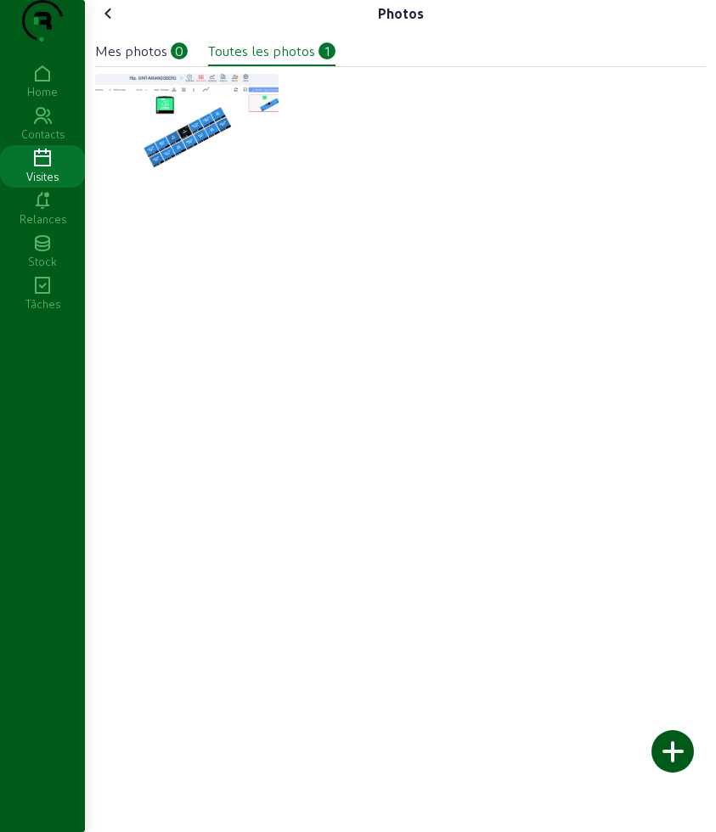
click at [691, 756] on div at bounding box center [672, 751] width 42 height 42
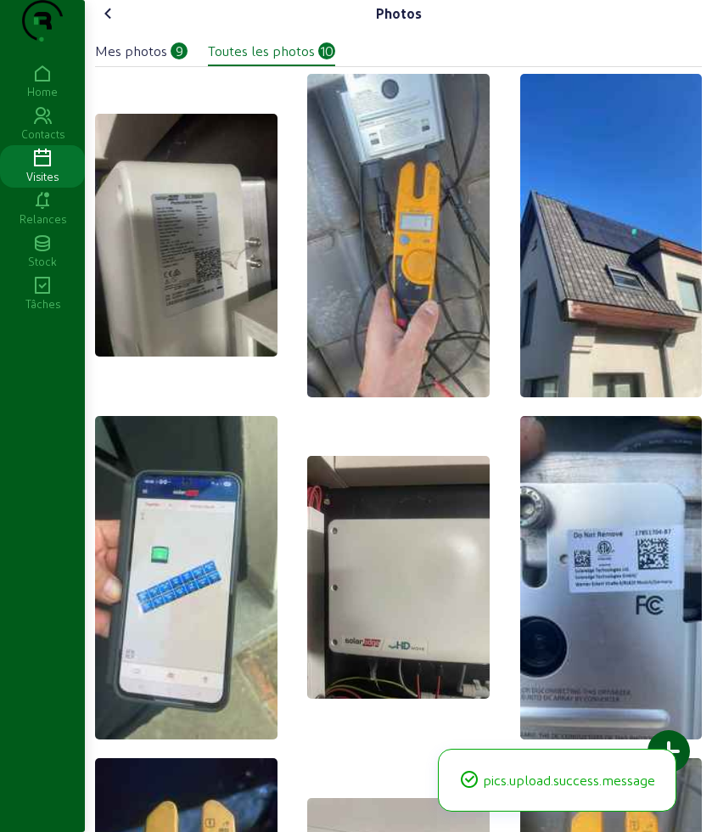
click at [119, 24] on icon at bounding box center [108, 13] width 20 height 20
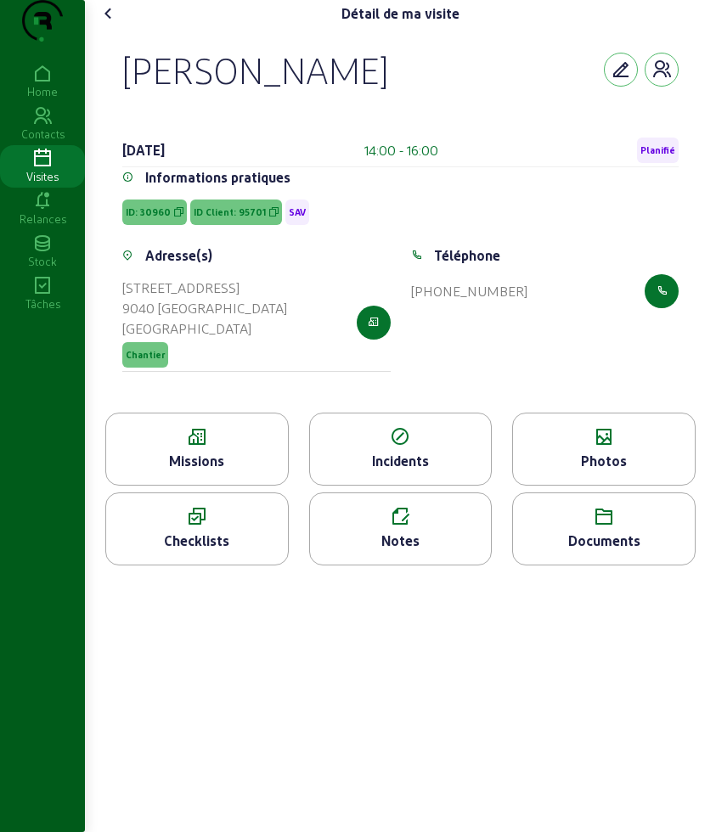
click at [121, 27] on cam-font-icon at bounding box center [108, 13] width 27 height 27
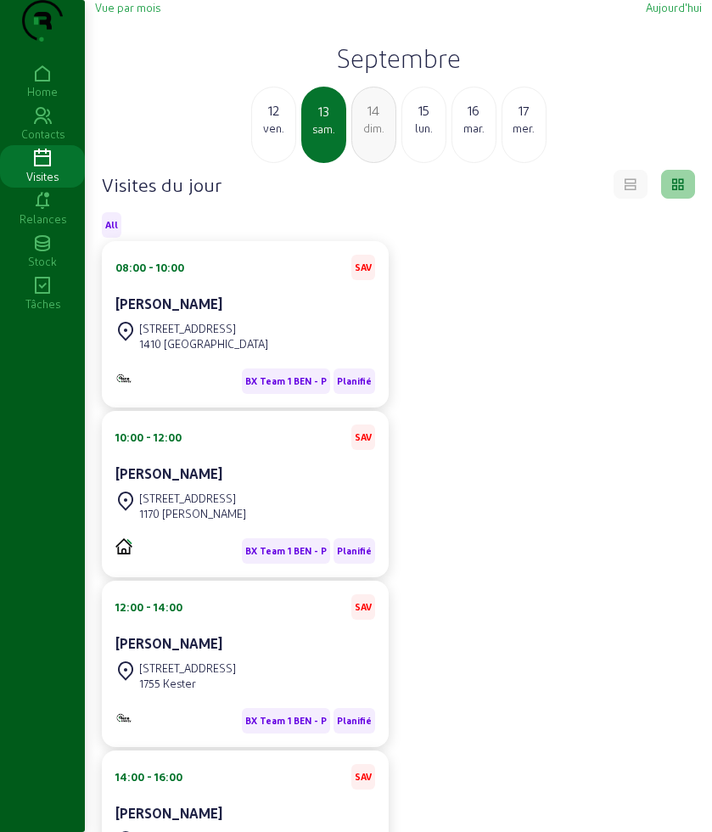
click at [424, 136] on div "lun." at bounding box center [423, 128] width 43 height 15
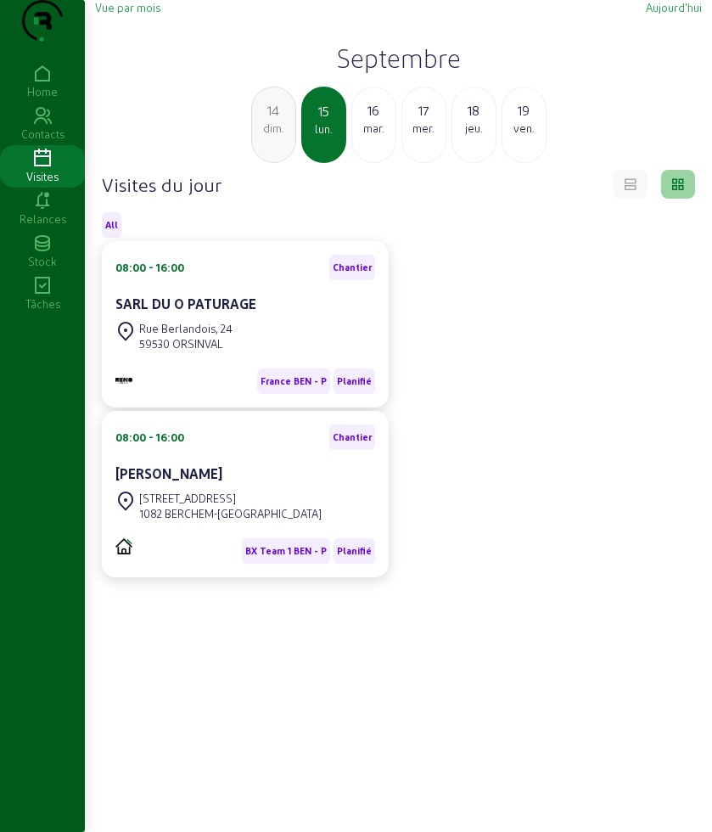
click at [369, 136] on div "mar." at bounding box center [373, 128] width 43 height 15
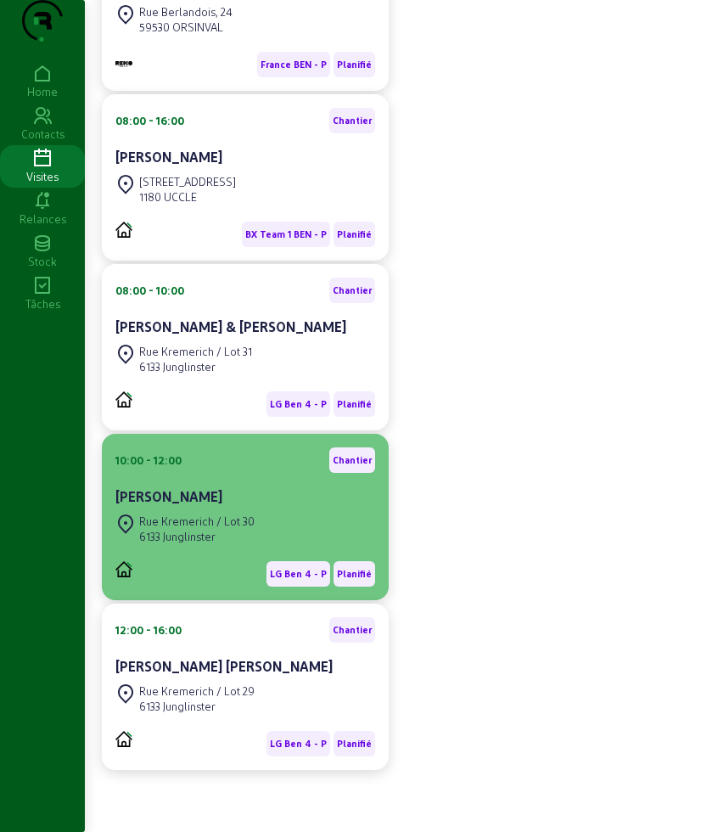
scroll to position [391, 0]
